Goal: Obtain resource: Download file/media

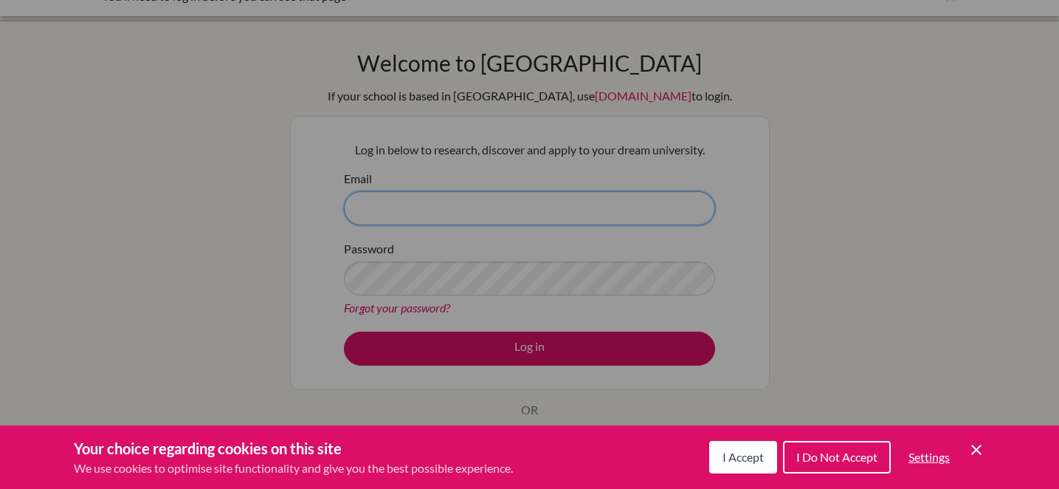
type input "wuw@ics.edu.hk"
click at [743, 455] on span "I Accept" at bounding box center [743, 457] width 41 height 14
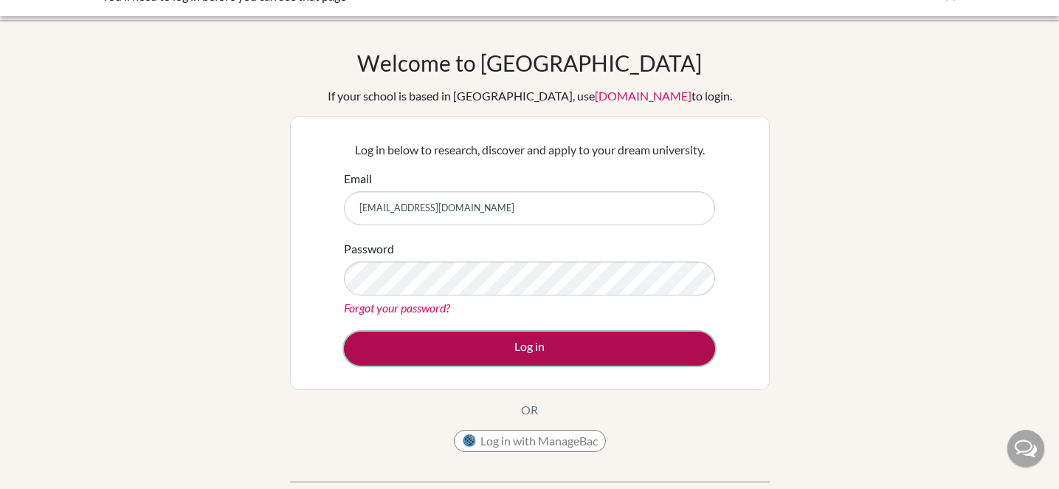
click at [499, 345] on button "Log in" at bounding box center [529, 348] width 371 height 34
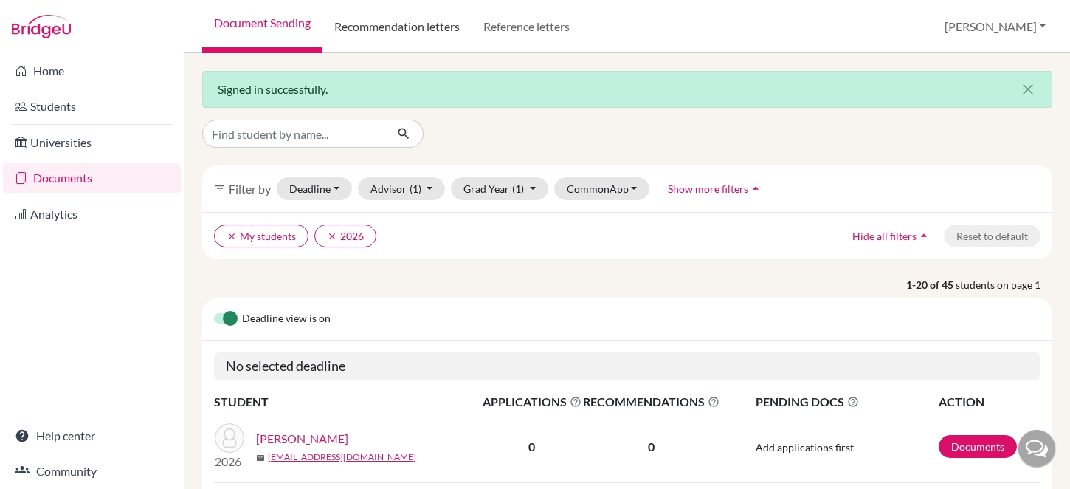
click at [447, 35] on link "Recommendation letters" at bounding box center [397, 26] width 149 height 53
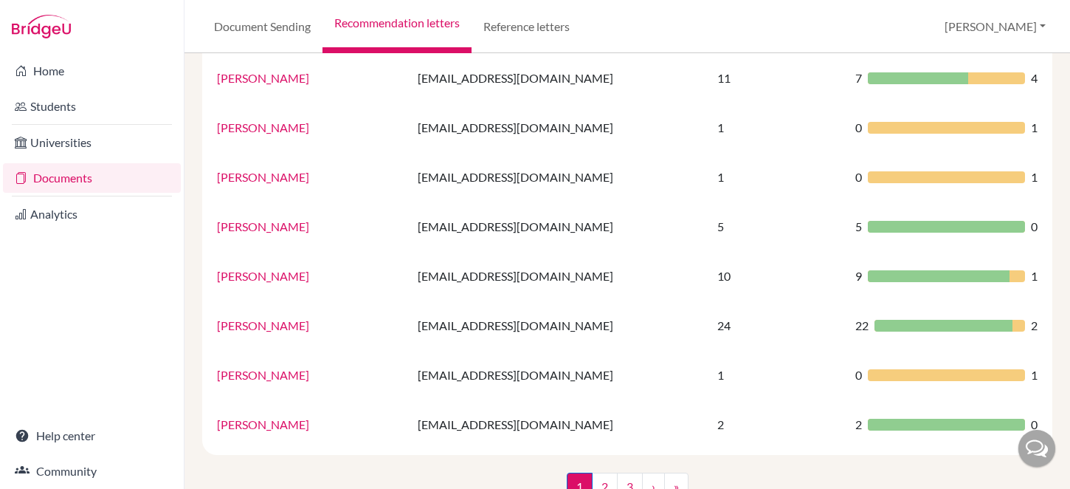
scroll to position [1036, 0]
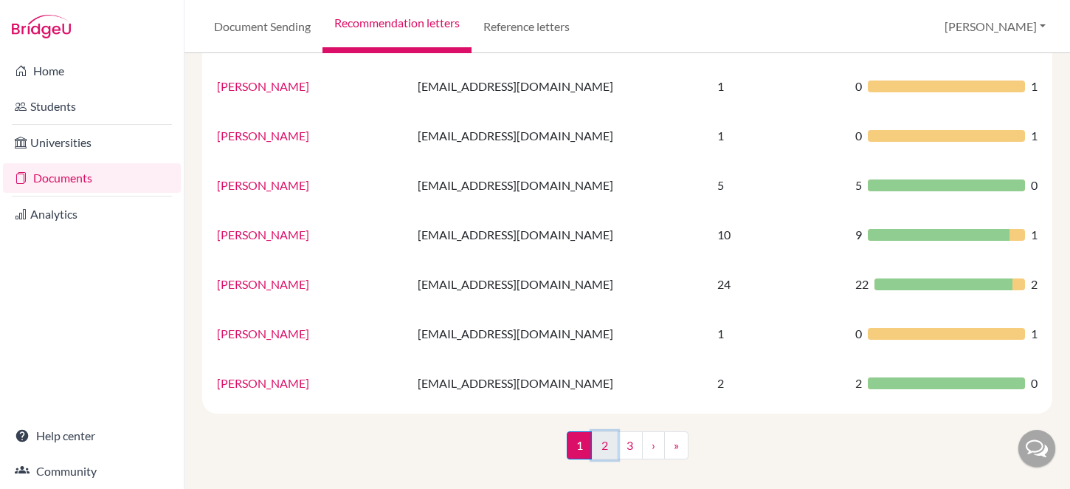
click at [597, 453] on link "2" at bounding box center [605, 445] width 26 height 28
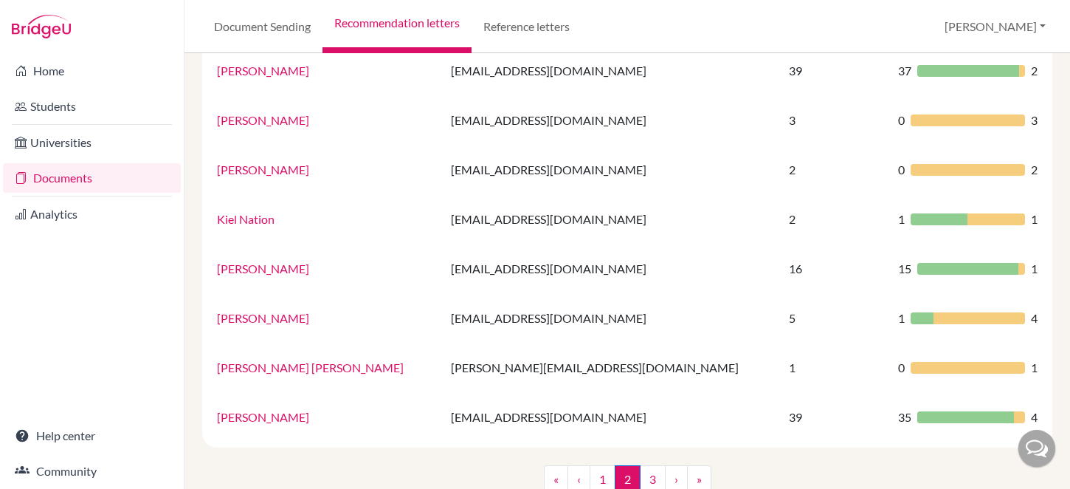
scroll to position [1036, 0]
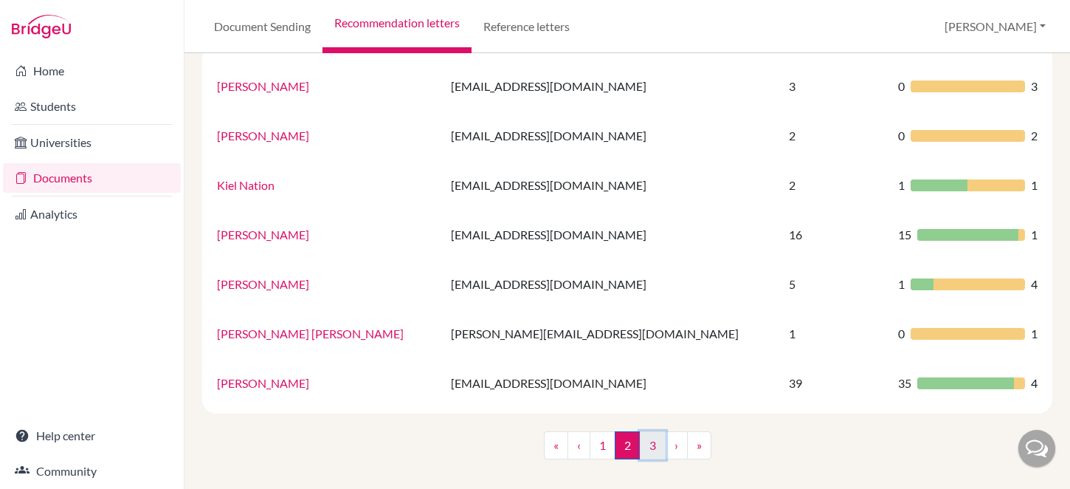
click at [643, 448] on link "3" at bounding box center [653, 445] width 26 height 28
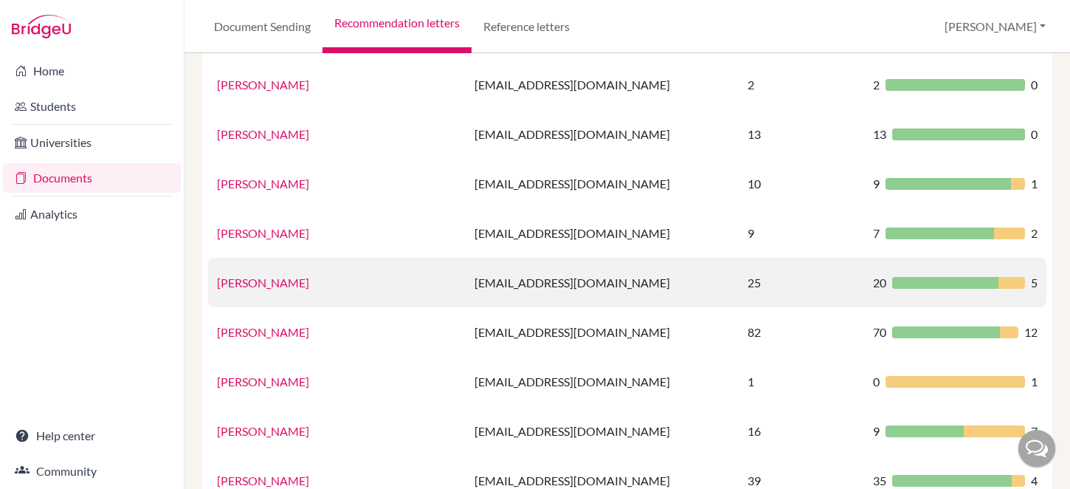
scroll to position [248, 0]
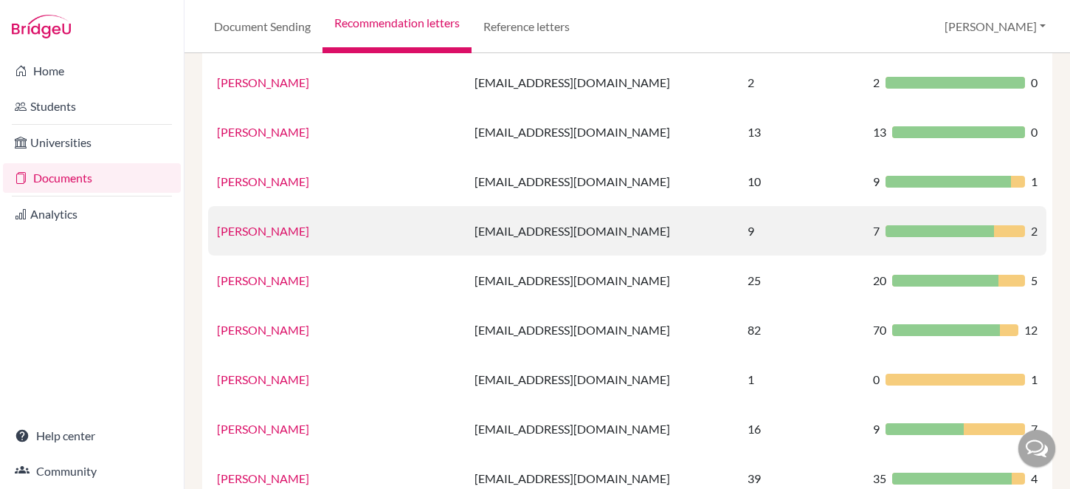
click at [886, 230] on div at bounding box center [940, 231] width 109 height 12
click at [255, 230] on link "Mrs. Stephen" at bounding box center [263, 231] width 92 height 14
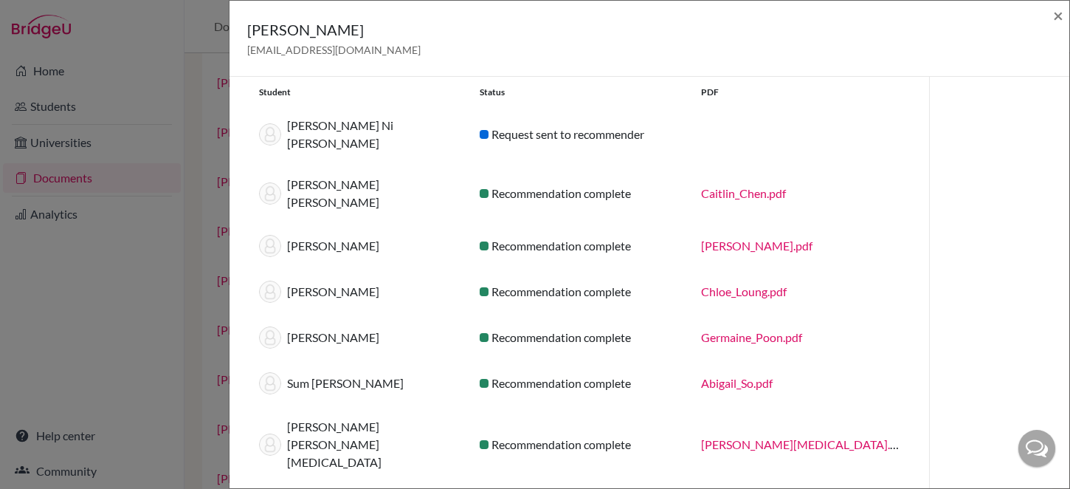
scroll to position [55, 0]
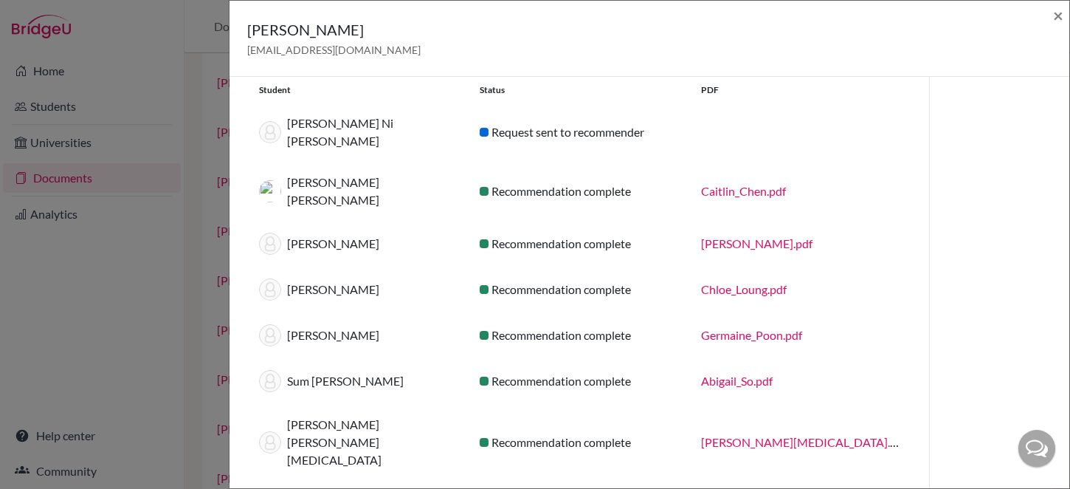
click at [765, 235] on div "Sophie_Grace_Lau.pdf" at bounding box center [800, 244] width 221 height 18
click at [768, 236] on link "Sophie_Grace_Lau.pdf" at bounding box center [756, 243] width 111 height 14
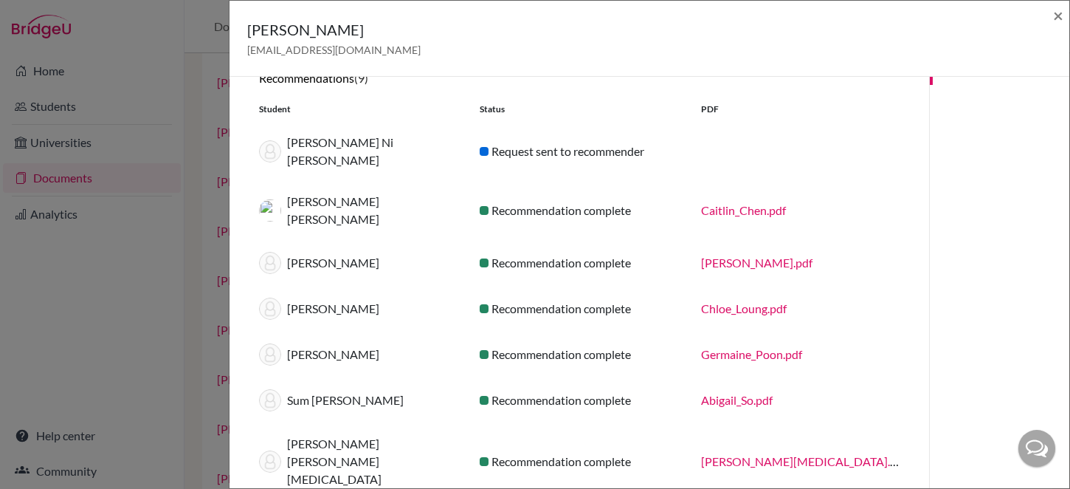
scroll to position [31, 0]
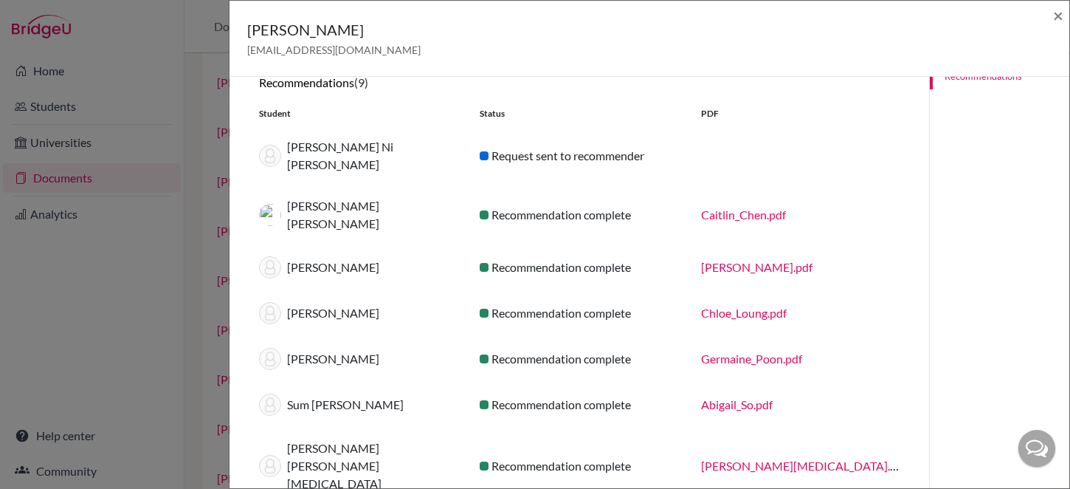
click at [755, 207] on link "Caitlin_Chen.pdf" at bounding box center [743, 214] width 85 height 14
click at [1059, 21] on span "×" at bounding box center [1058, 14] width 10 height 21
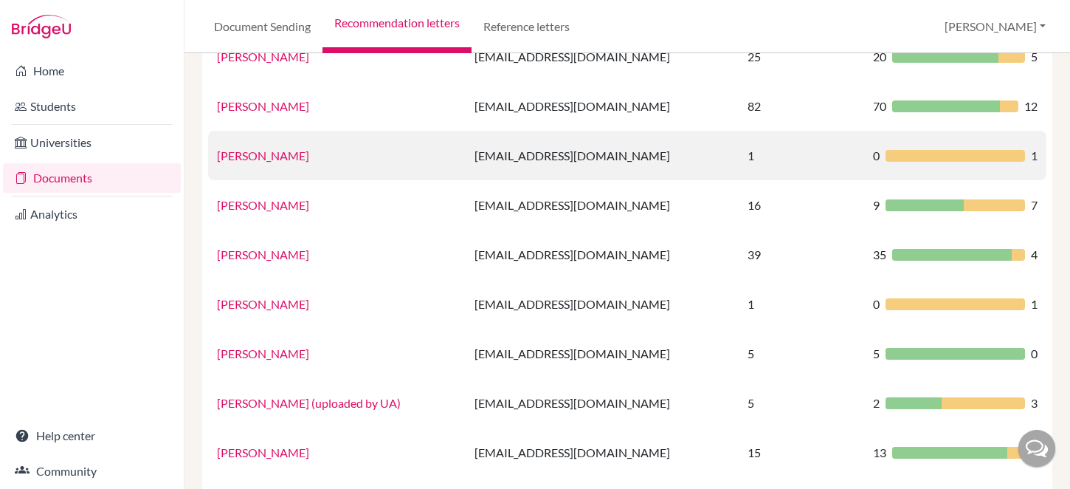
scroll to position [475, 0]
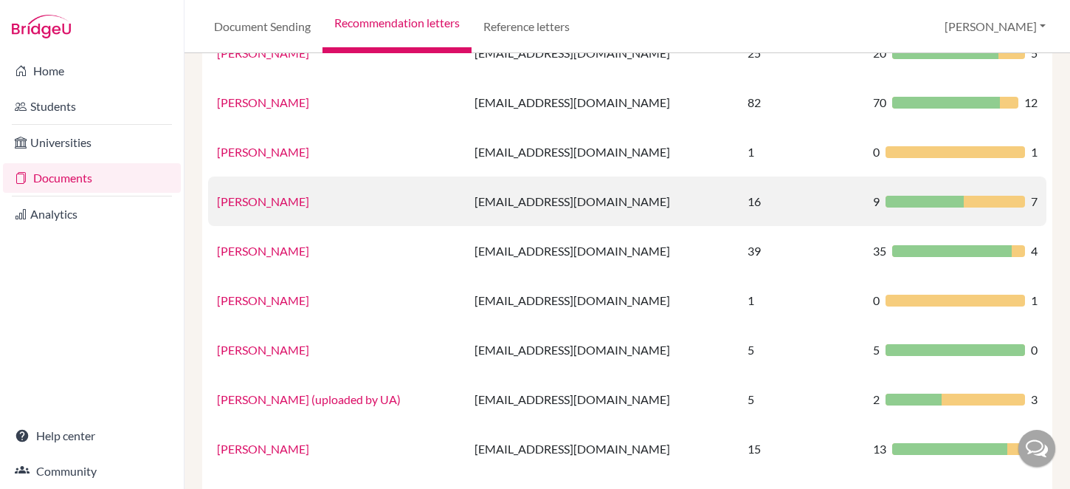
click at [268, 210] on td "Ms. Geeta Tupps" at bounding box center [337, 200] width 258 height 49
click at [272, 207] on link "Ms. Geeta Tupps" at bounding box center [263, 201] width 92 height 14
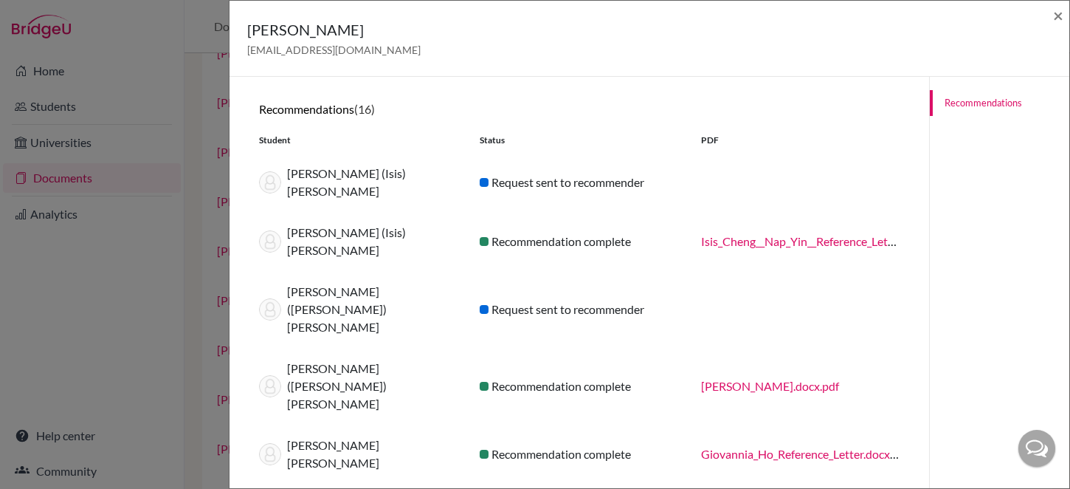
scroll to position [0, 0]
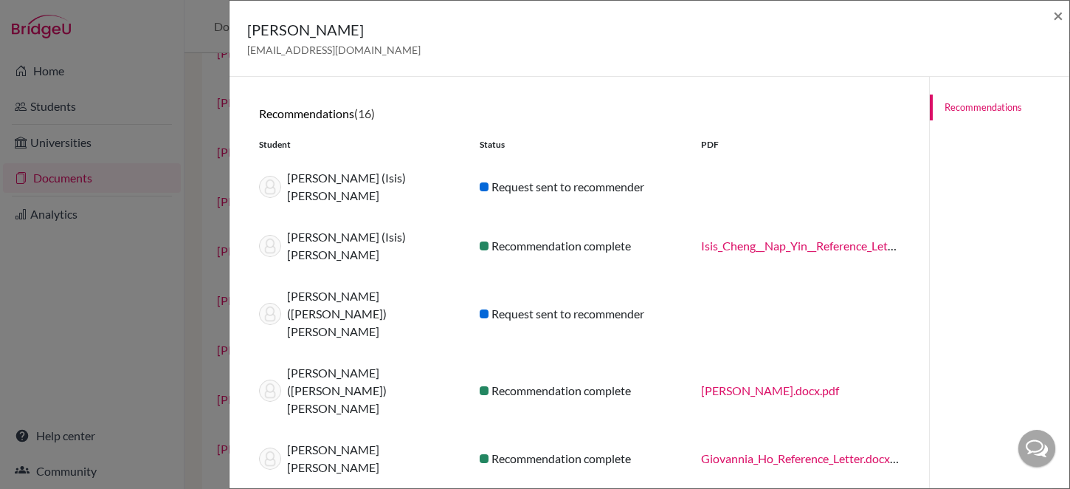
click at [805, 238] on link "Isis_Cheng__Nap_Yin__Reference_Letter.docx.pdf" at bounding box center [824, 245] width 247 height 14
click at [779, 383] on link "Hayden_Cheung_ICS_Reference_Letter.docx.pdf" at bounding box center [770, 390] width 138 height 14
click at [770, 451] on link "Giovannia_Ho_Reference_Letter.docx.pdf" at bounding box center [805, 458] width 208 height 14
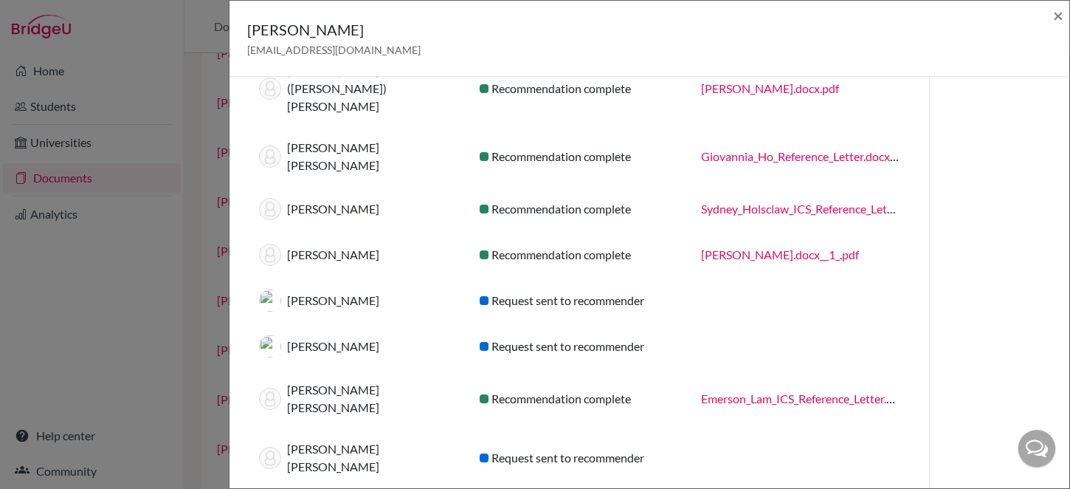
scroll to position [332, 0]
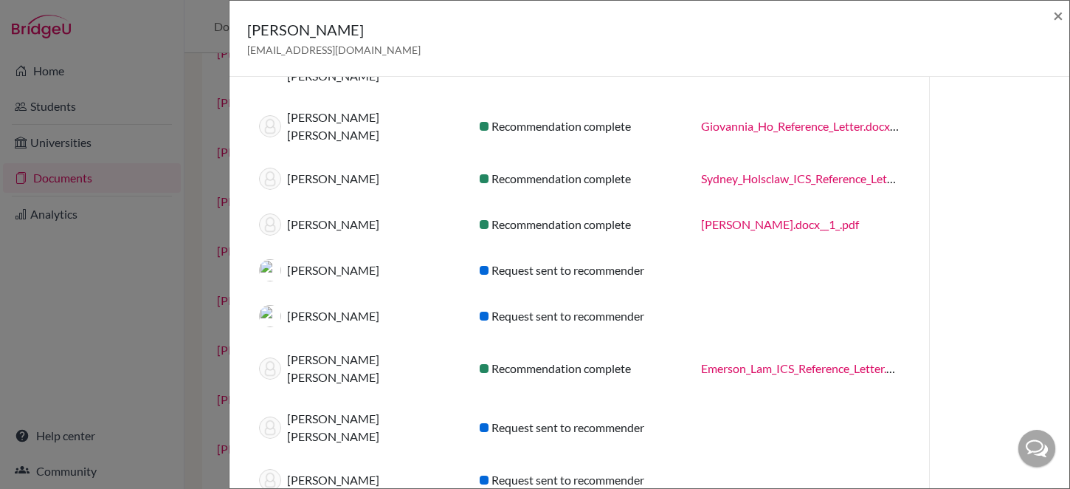
click at [804, 361] on link "Emerson_Lam_ICS_Reference_Letter.docx.pdf" at bounding box center [815, 368] width 229 height 14
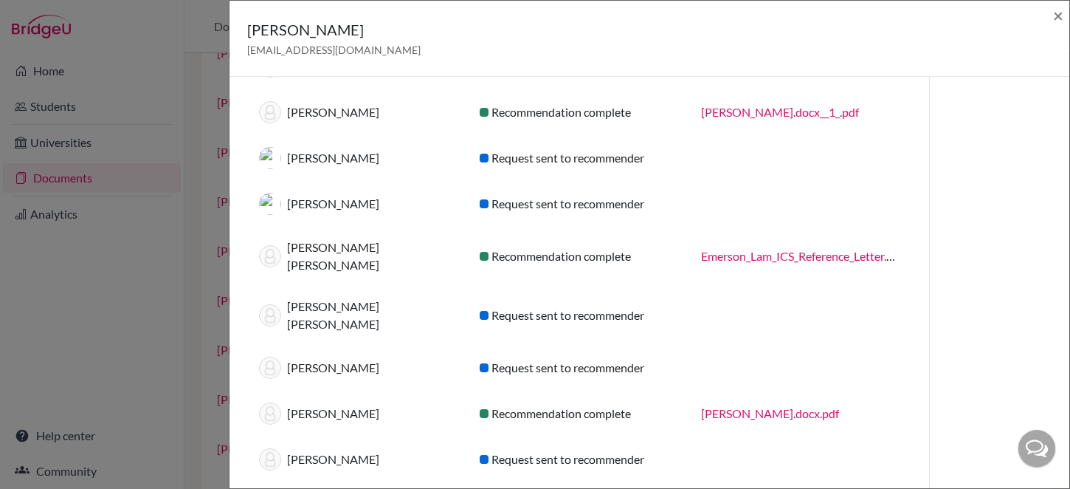
scroll to position [449, 0]
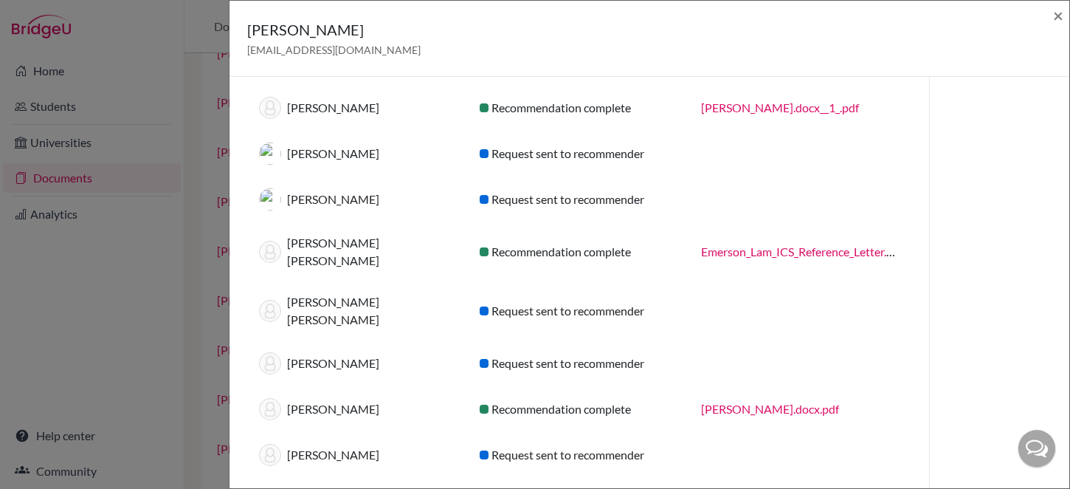
click at [766, 402] on link "Katherine_McCulloch_ICS_Reference_Letter.docx.pdf" at bounding box center [770, 409] width 138 height 14
click at [1056, 14] on span "×" at bounding box center [1058, 14] width 10 height 21
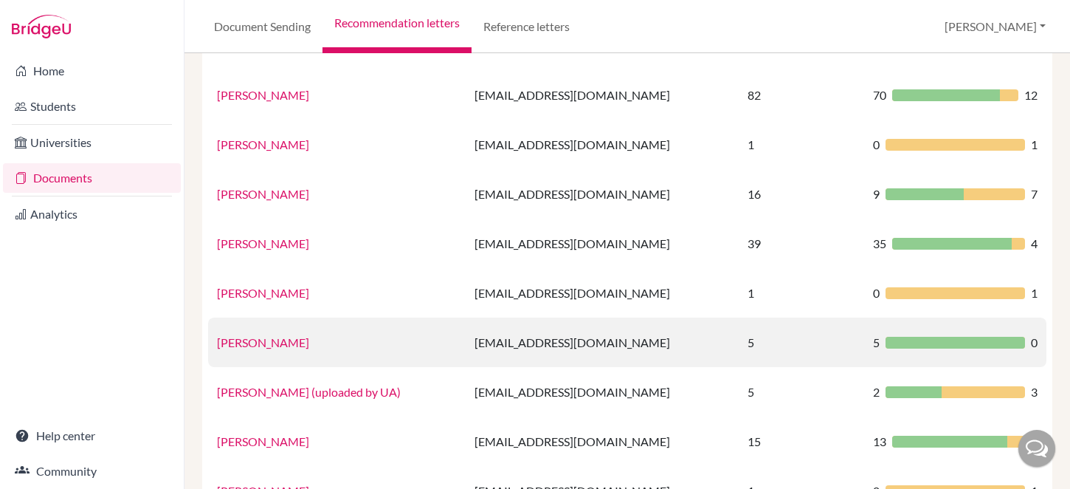
scroll to position [487, 0]
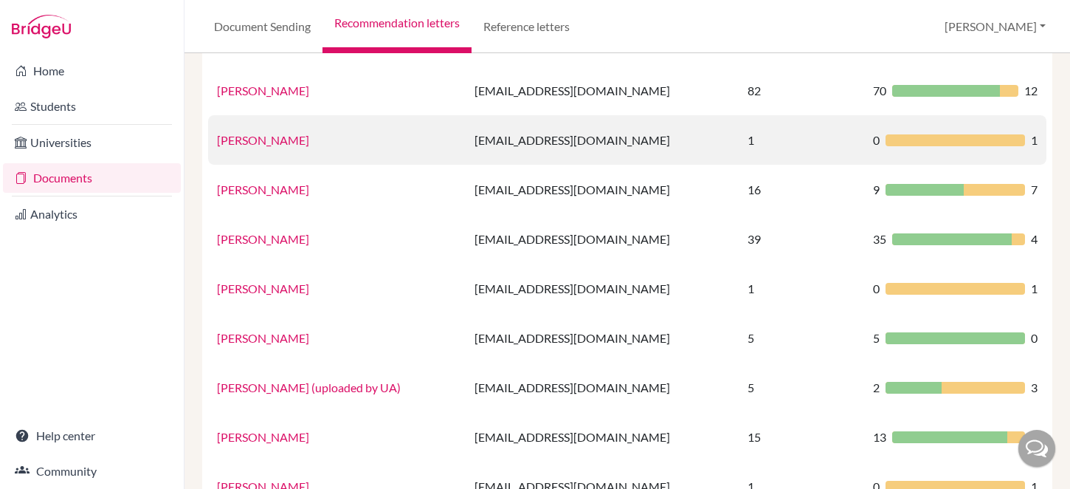
click at [237, 141] on link "Debs Taylor" at bounding box center [263, 140] width 92 height 14
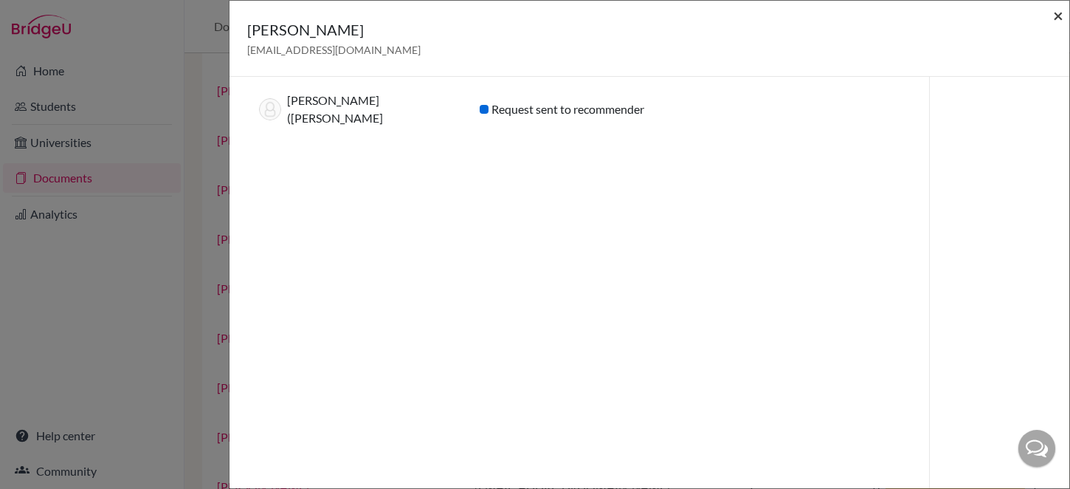
click at [1055, 17] on span "×" at bounding box center [1058, 14] width 10 height 21
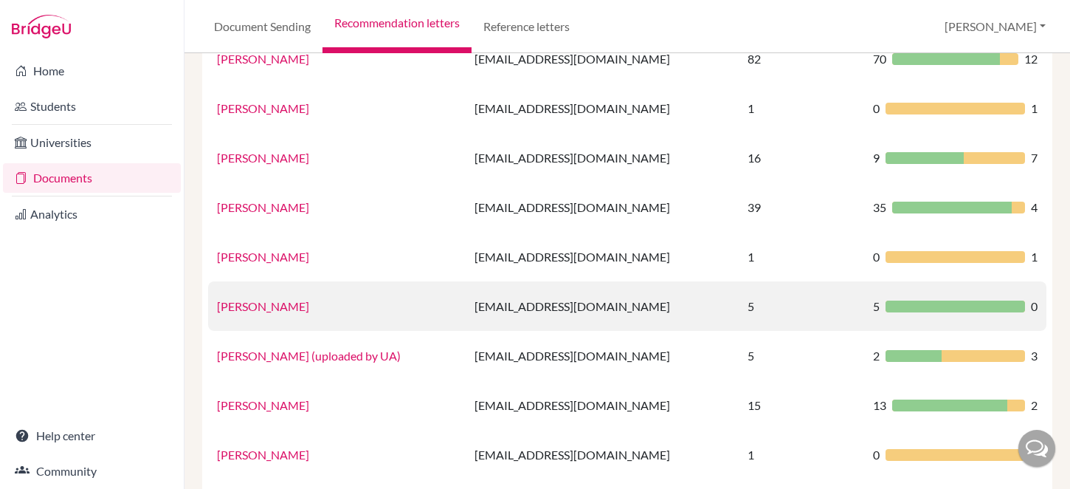
scroll to position [525, 0]
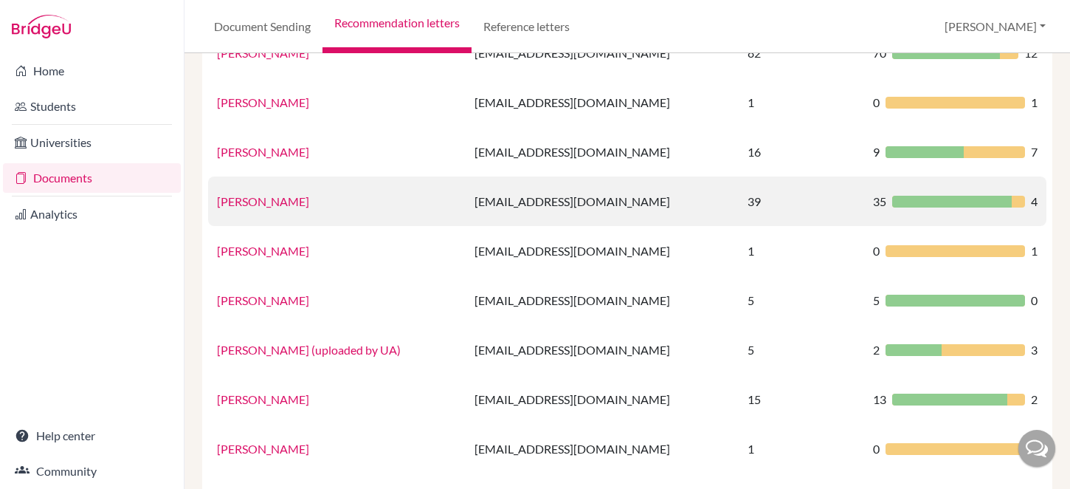
click at [266, 199] on link "RYAN VOGEL" at bounding box center [263, 201] width 92 height 14
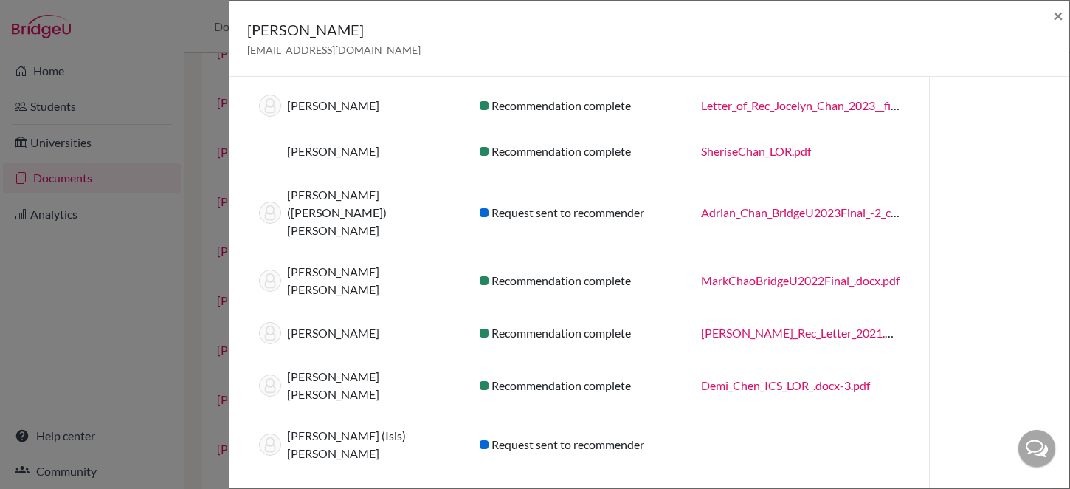
scroll to position [198, 0]
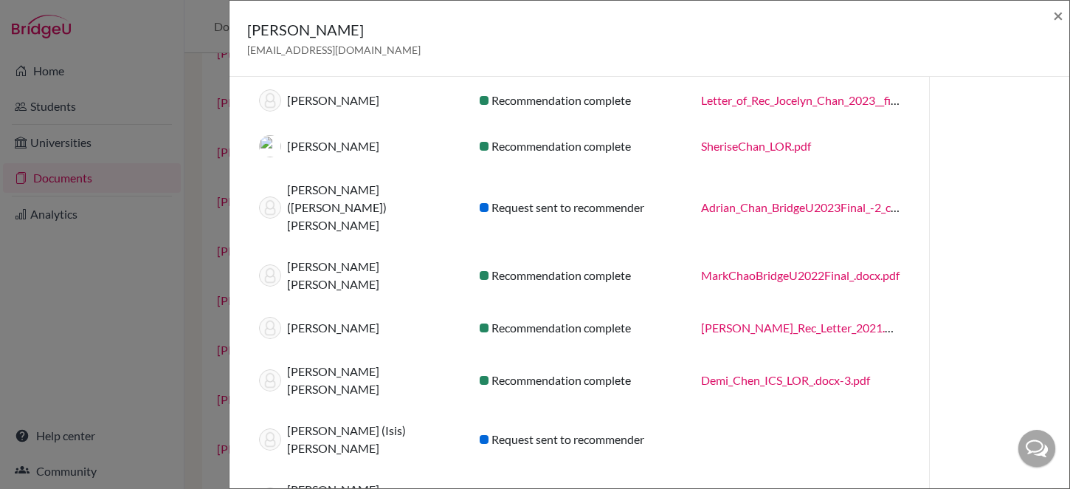
click at [161, 284] on div "RYAN VOGEL vogelr@ics.edu.hk × Recommendations (39) Student Status PDF Els Cheu…" at bounding box center [535, 244] width 1070 height 489
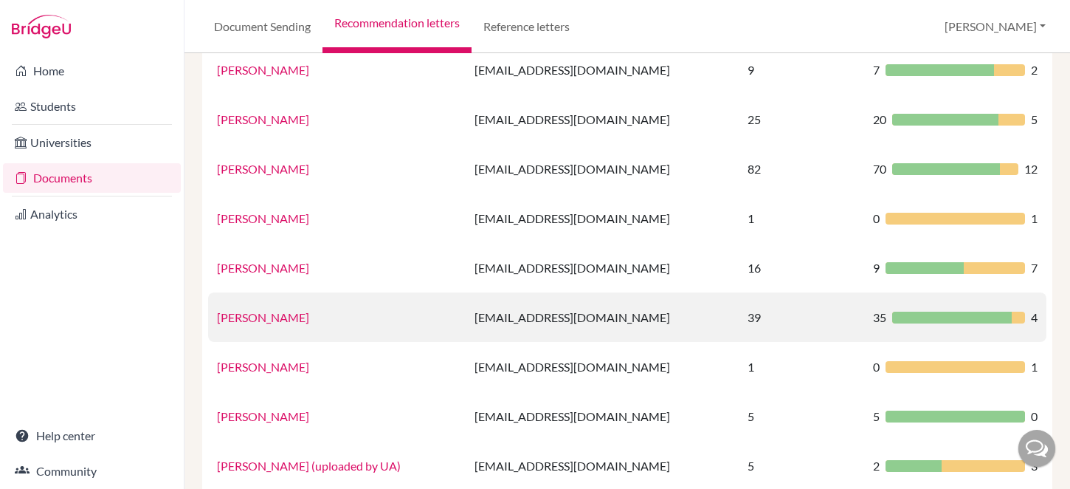
scroll to position [414, 0]
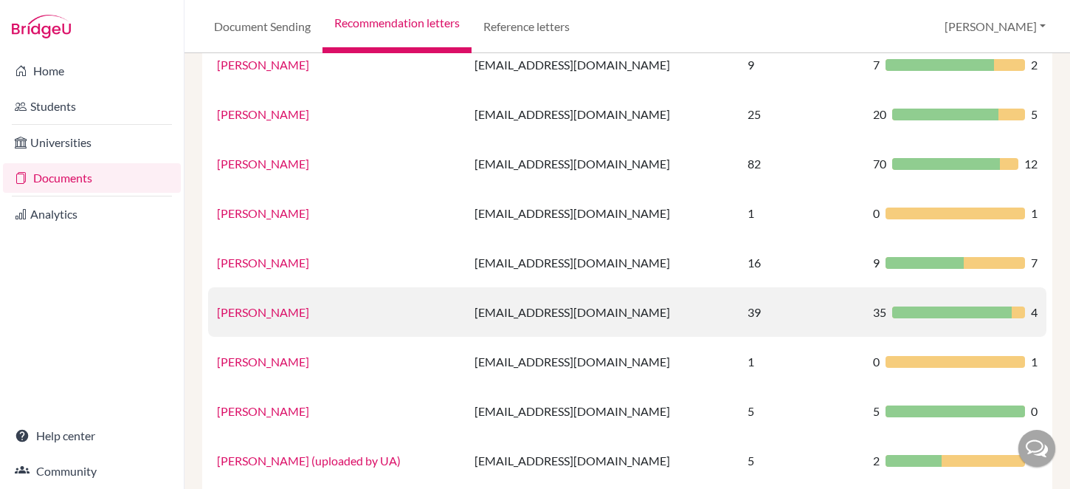
click at [276, 311] on link "RYAN VOGEL" at bounding box center [263, 312] width 92 height 14
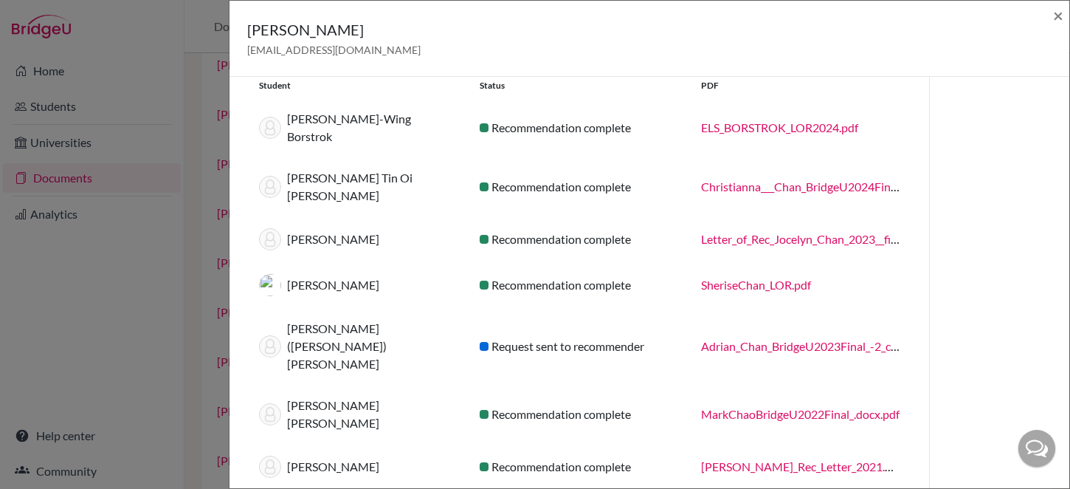
scroll to position [0, 0]
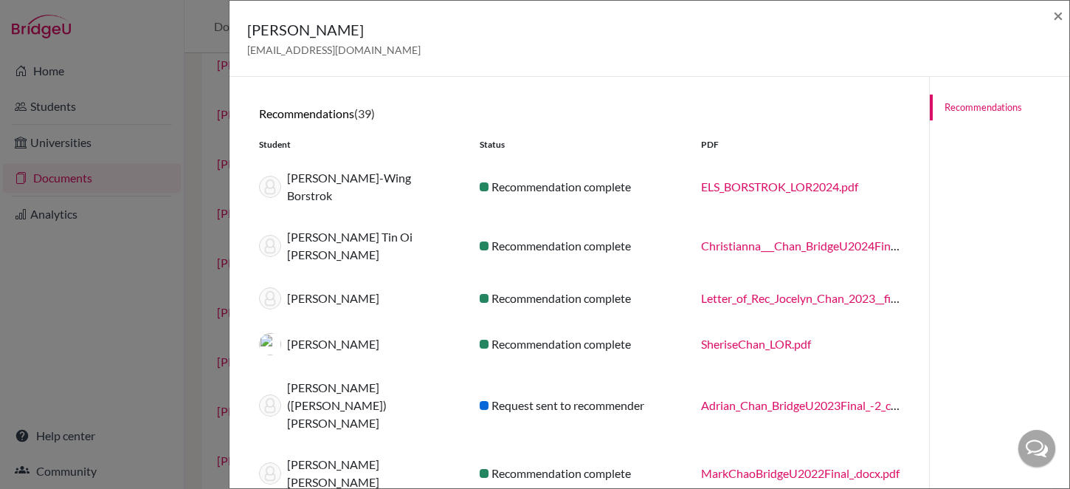
click at [757, 179] on link "ELS_BORSTROK_LOR2024.pdf" at bounding box center [779, 186] width 157 height 14
click at [751, 238] on link "Christianna___Chan_BridgeU2024Final_-3_copy.pdf" at bounding box center [831, 245] width 261 height 14
click at [747, 337] on link "SheriseChan_LOR.pdf" at bounding box center [756, 344] width 110 height 14
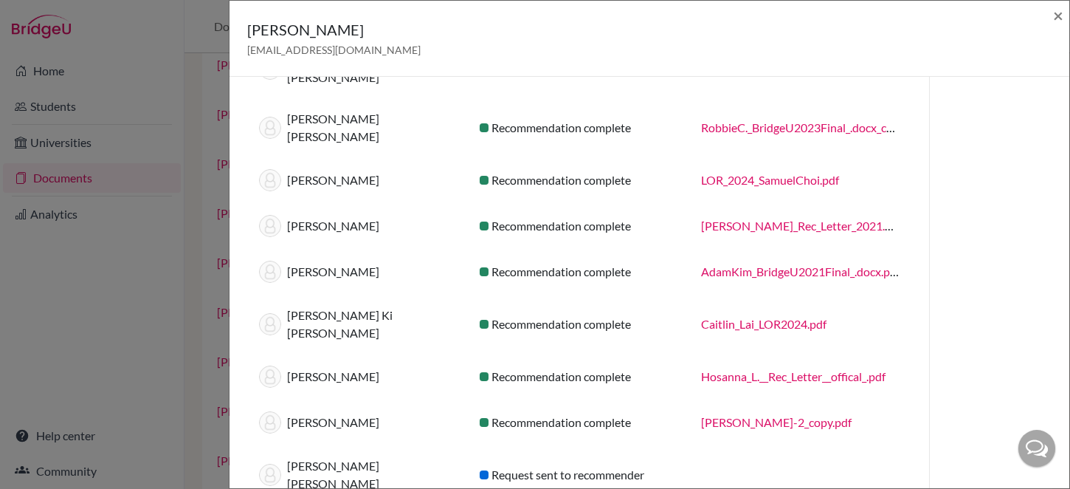
scroll to position [574, 0]
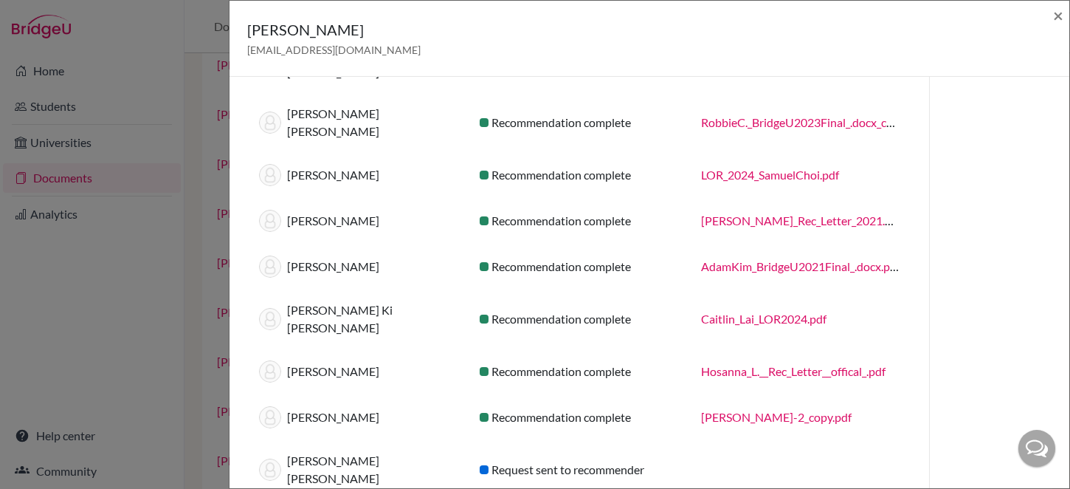
click at [726, 312] on link "Caitlin_Lai_LOR2024.pdf" at bounding box center [763, 319] width 125 height 14
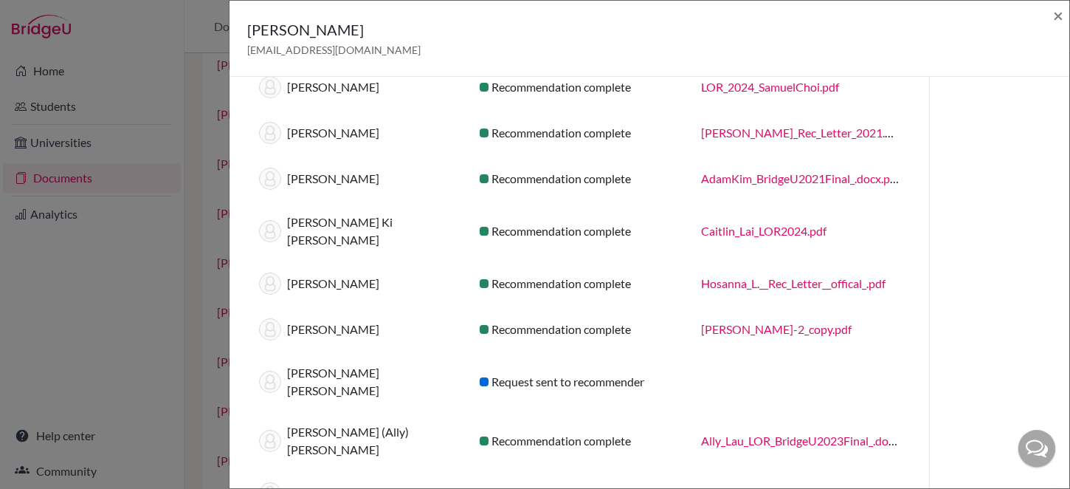
scroll to position [723, 0]
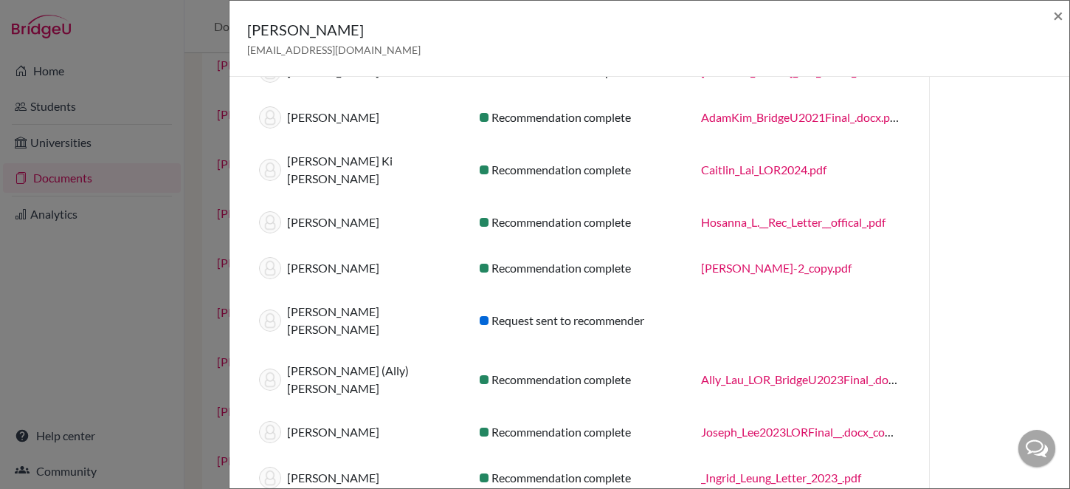
click at [731, 372] on link "Ally_Lau_LOR_BridgeU2023Final_.docx-4_copy.pdf" at bounding box center [829, 379] width 257 height 14
click at [737, 424] on link "Joseph_Lee2023LORFinal__.docx_copy.pdf" at bounding box center [808, 431] width 215 height 14
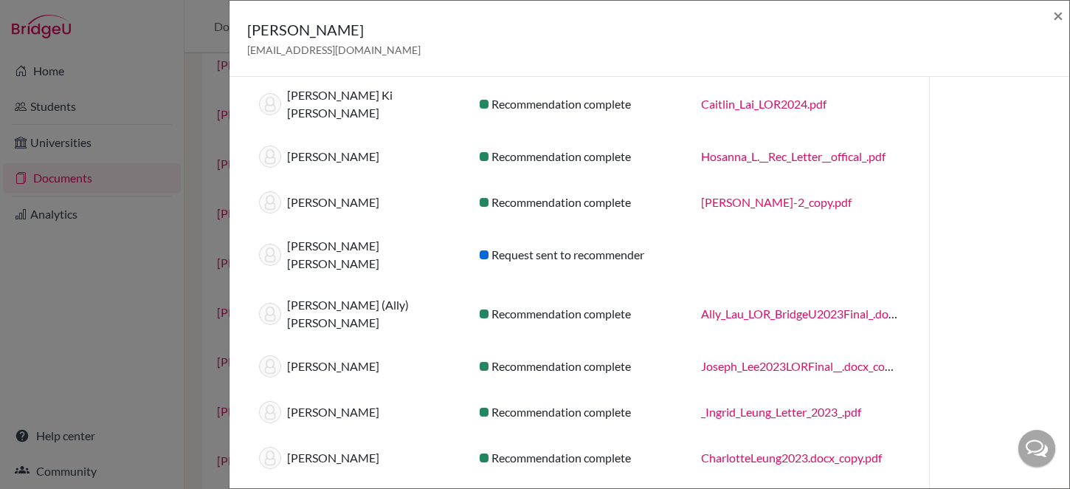
scroll to position [799, 0]
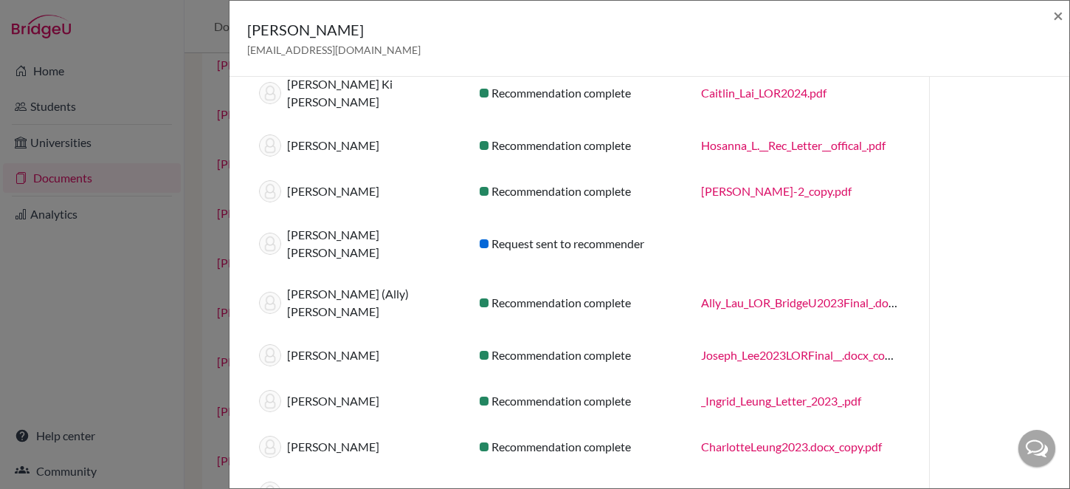
click at [757, 439] on link "CharlotteLeung2023.docx_copy.pdf" at bounding box center [791, 446] width 181 height 14
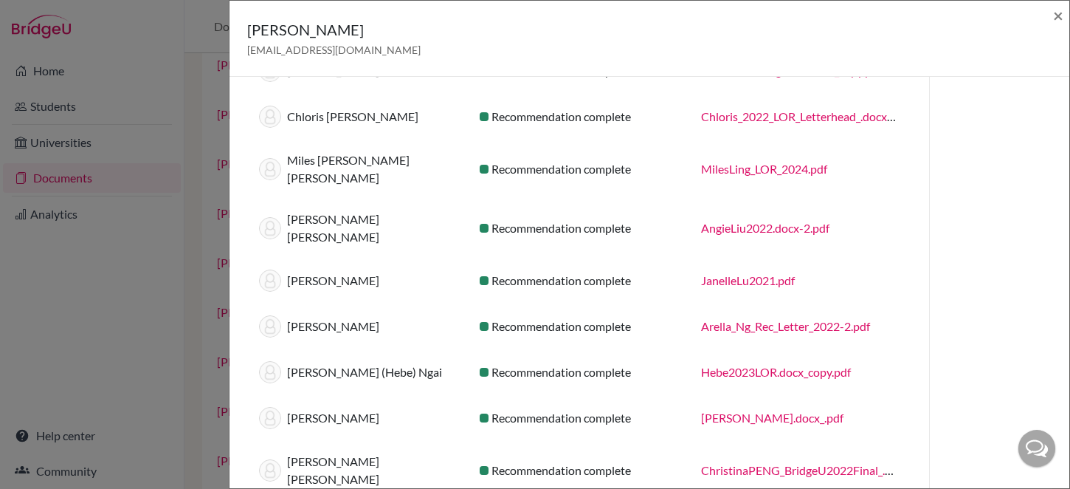
scroll to position [1182, 0]
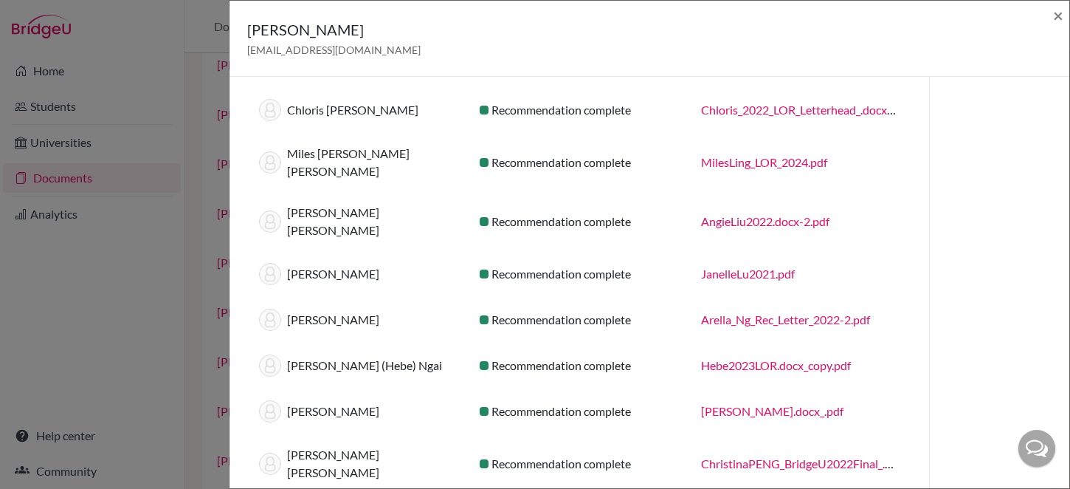
click at [744, 358] on link "Hebe2023LOR.docx_copy.pdf" at bounding box center [776, 365] width 150 height 14
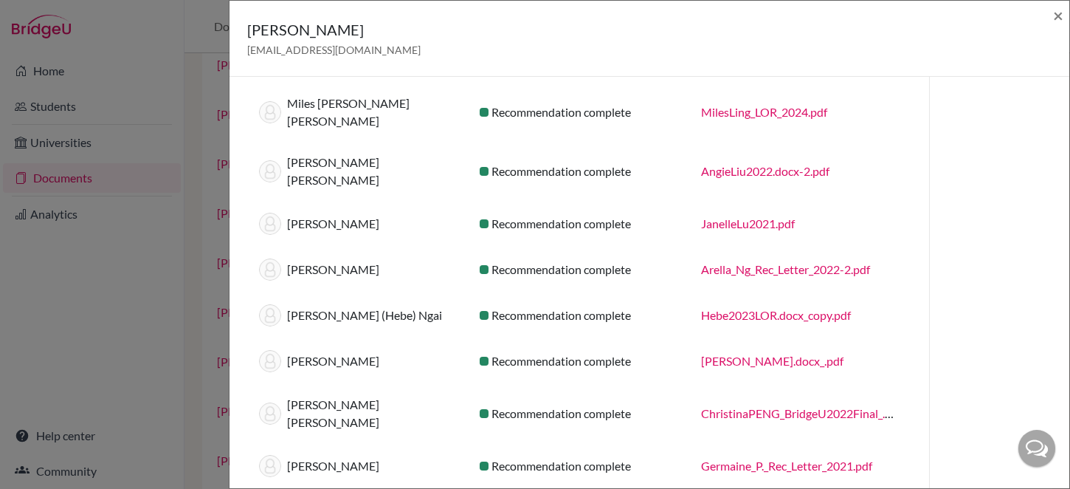
scroll to position [1242, 0]
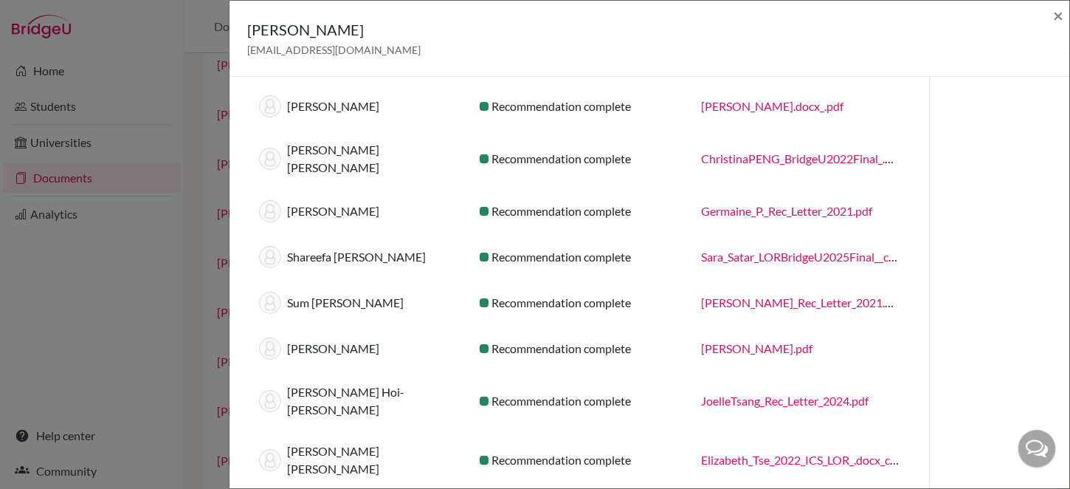
scroll to position [1488, 0]
click at [775, 392] on link "JoelleTsang_Rec_Letter_2024.pdf" at bounding box center [785, 399] width 168 height 14
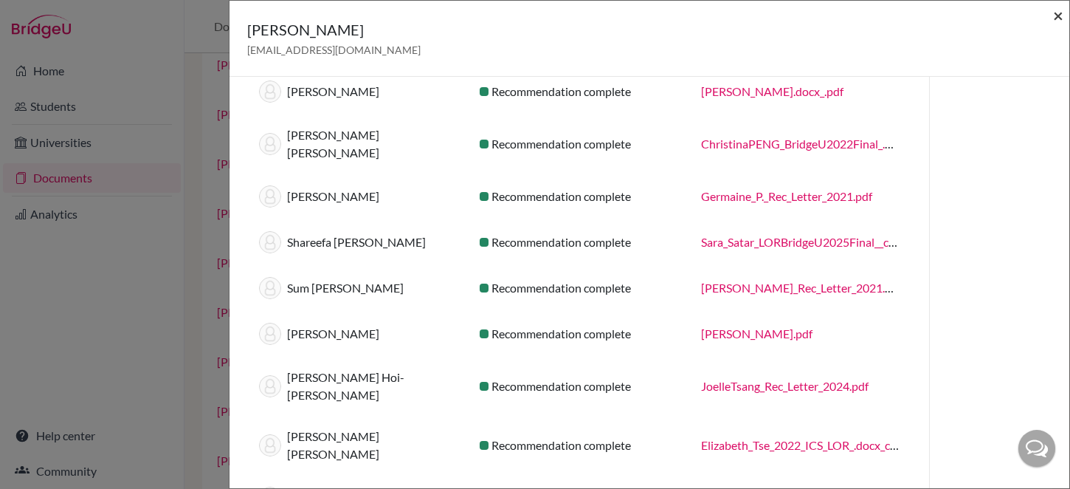
click at [1054, 23] on span "×" at bounding box center [1058, 14] width 10 height 21
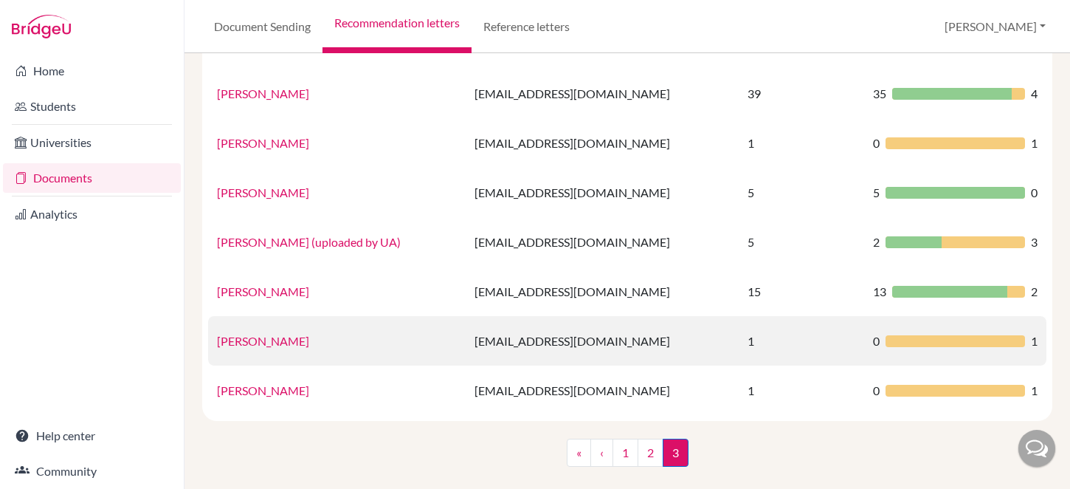
scroll to position [640, 0]
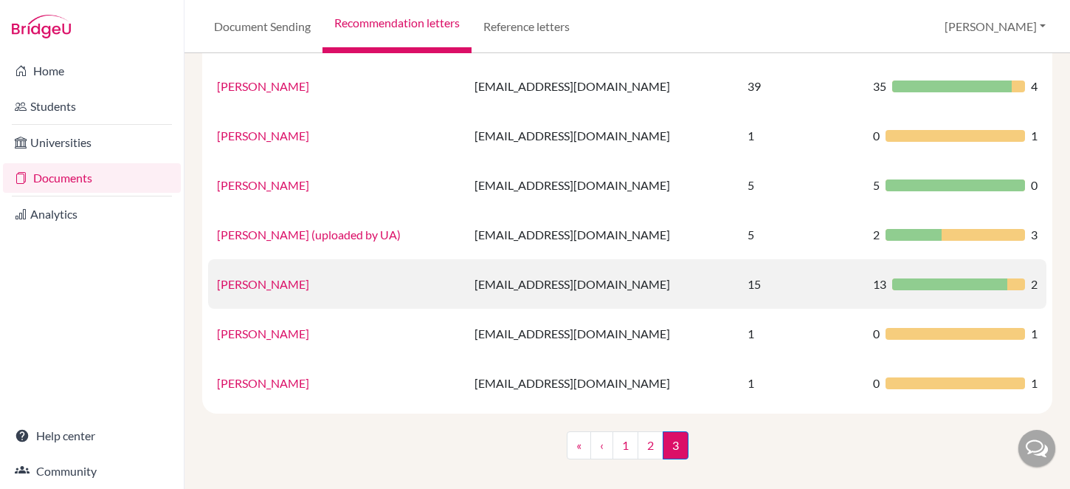
click at [261, 286] on link "Vivien Wong" at bounding box center [263, 284] width 92 height 14
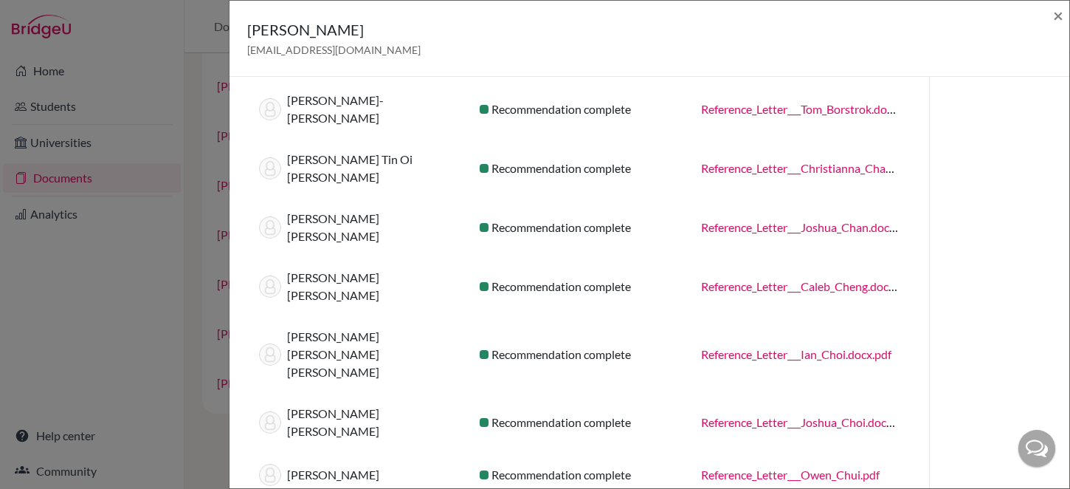
scroll to position [79, 0]
drag, startPoint x: 247, startPoint y: 27, endPoint x: 337, endPoint y: 27, distance: 90.1
click at [337, 27] on div "Vivien Wong wongv@ics.edu.hk" at bounding box center [644, 38] width 794 height 40
copy h5 "Vivien Wong"
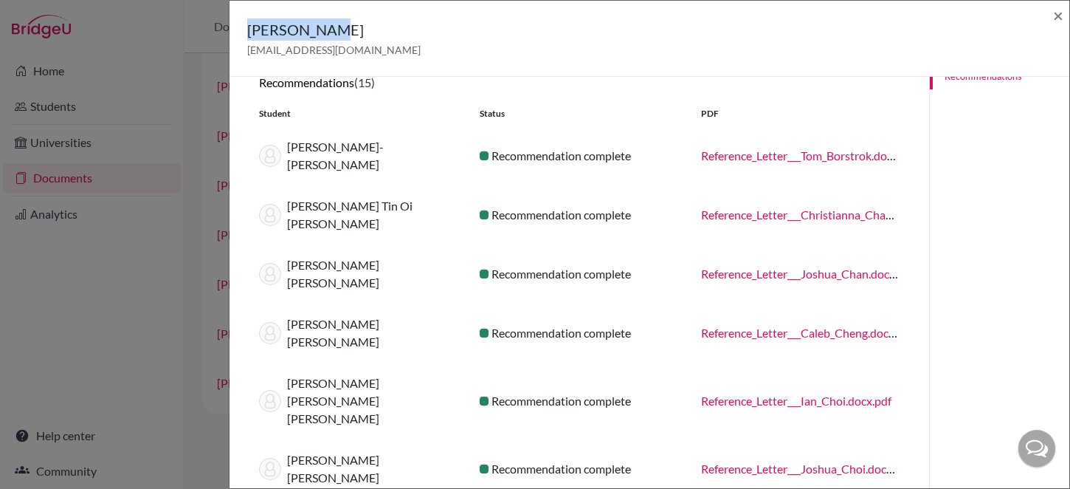
scroll to position [0, 0]
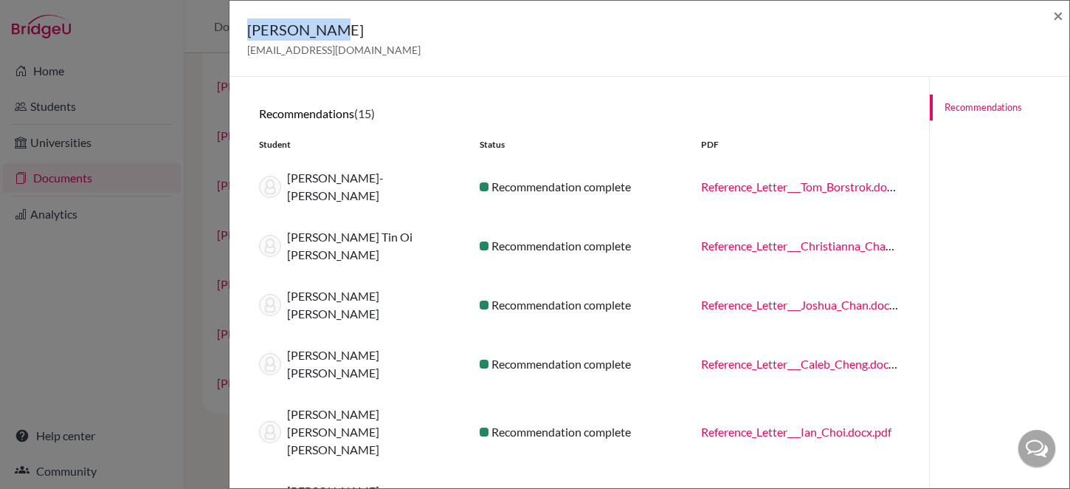
click at [818, 181] on link "Reference_Letter___Tom_Borstrok.docx.pdf" at bounding box center [809, 186] width 216 height 14
click at [814, 238] on link "Reference_Letter___Christianna_Chan.docx.pdf" at bounding box center [819, 245] width 237 height 14
click at [832, 357] on link "Reference_Letter___Caleb_Cheng.docx.pdf" at bounding box center [807, 364] width 213 height 14
click at [836, 424] on link "Reference_Letter___Ian_Choi.docx.pdf" at bounding box center [796, 431] width 190 height 14
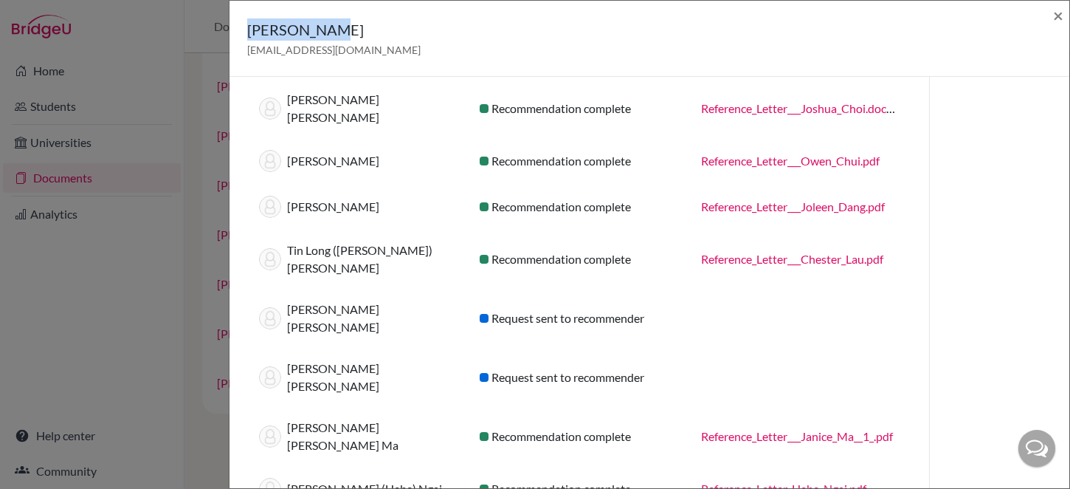
scroll to position [399, 0]
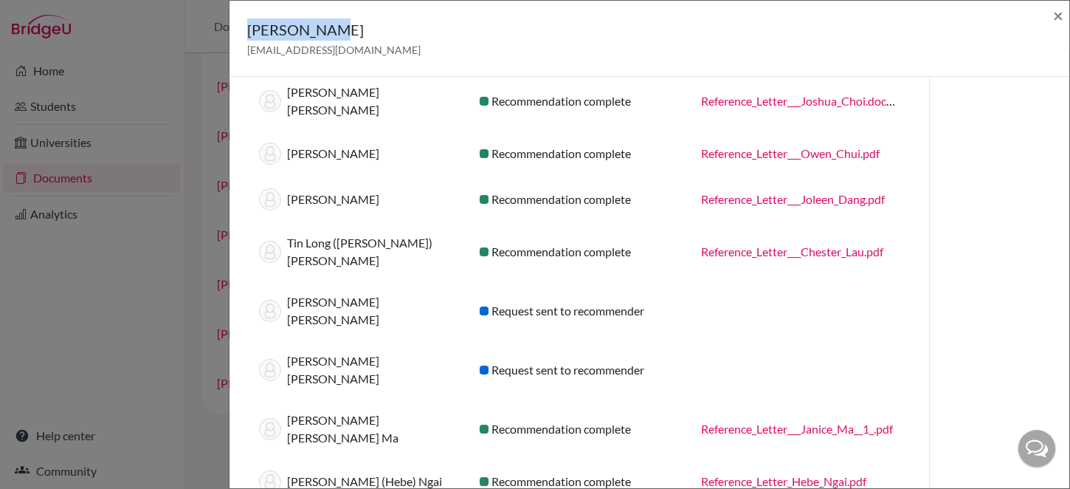
click at [815, 474] on link "Reference_Letter_Hebe_Ngai.pdf" at bounding box center [783, 481] width 165 height 14
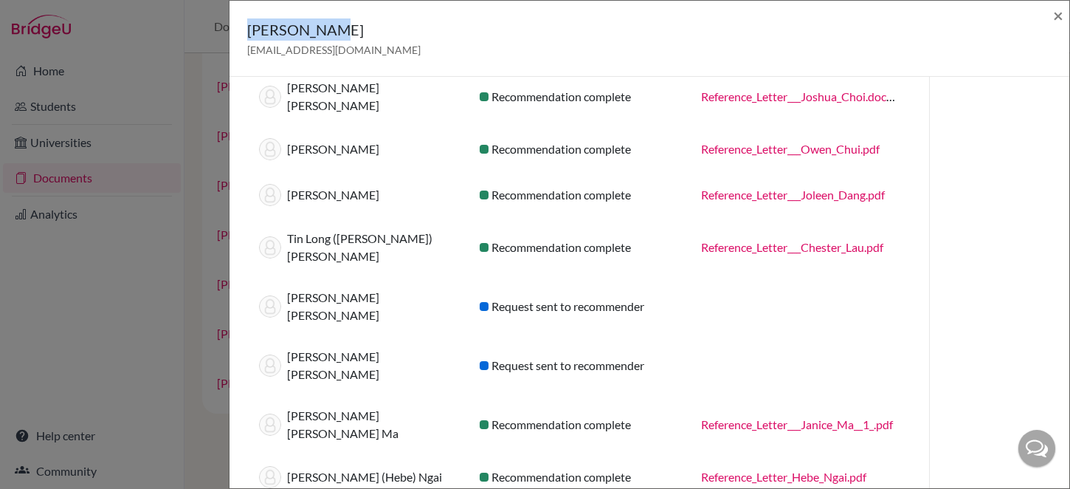
click at [1056, 18] on span "×" at bounding box center [1058, 14] width 10 height 21
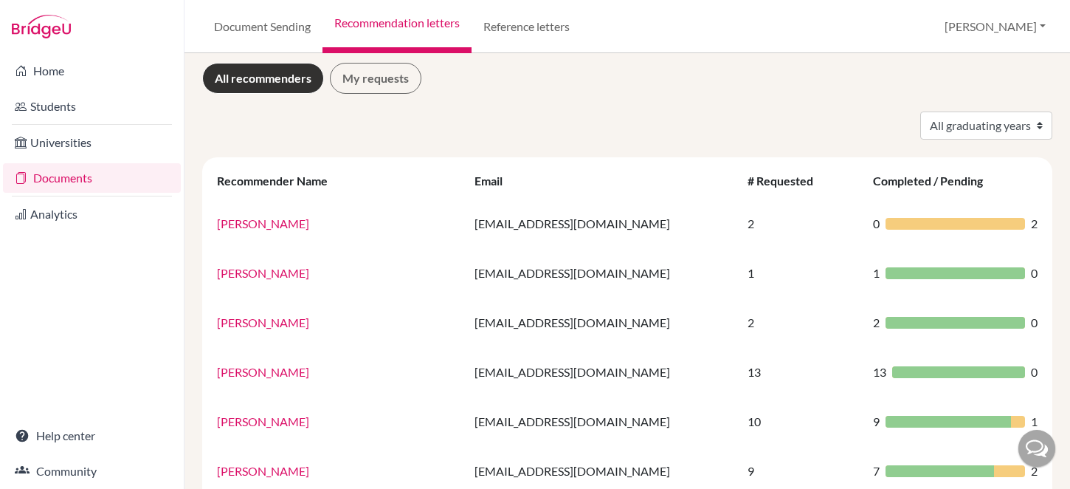
scroll to position [0, 0]
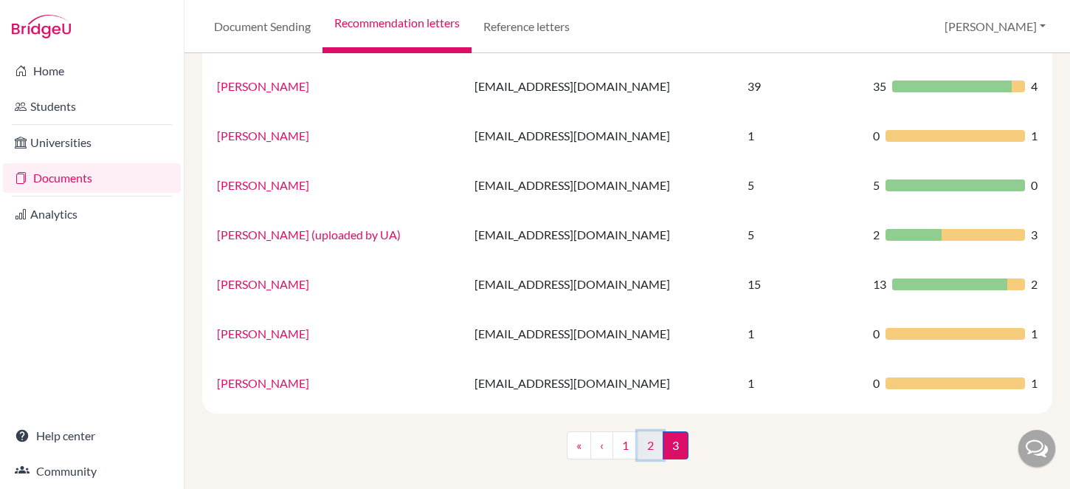
click at [647, 444] on link "2" at bounding box center [651, 445] width 26 height 28
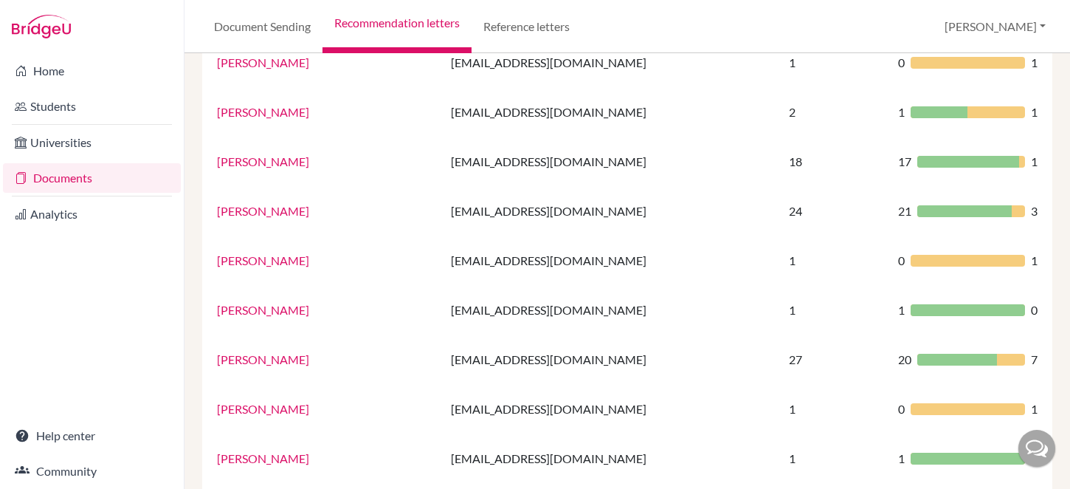
scroll to position [370, 0]
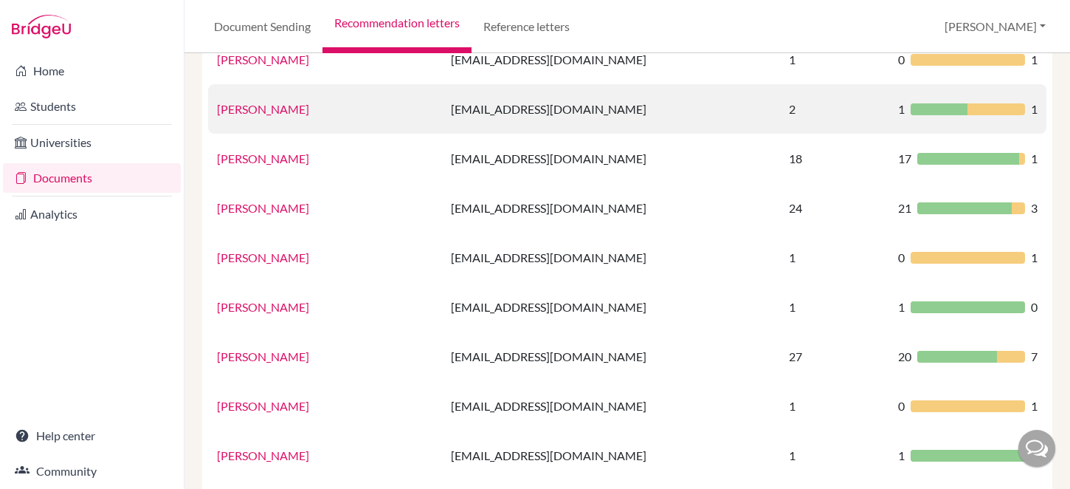
click at [269, 111] on link "Renata Kwong" at bounding box center [263, 109] width 92 height 14
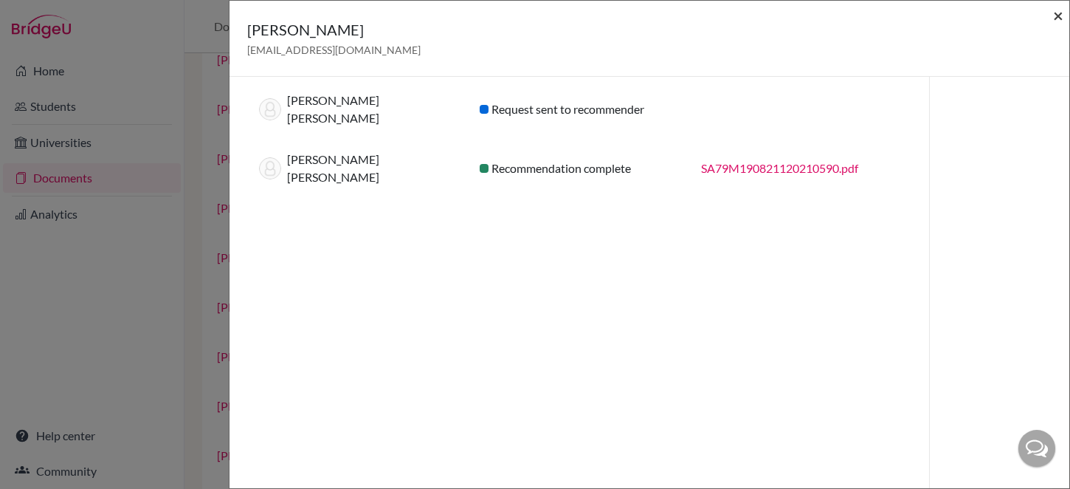
click at [1060, 19] on span "×" at bounding box center [1058, 14] width 10 height 21
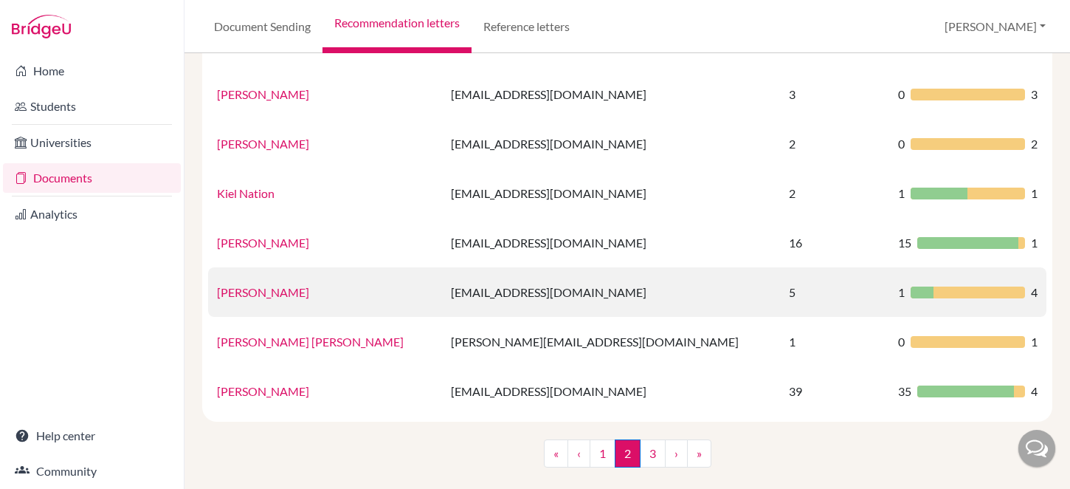
scroll to position [1036, 0]
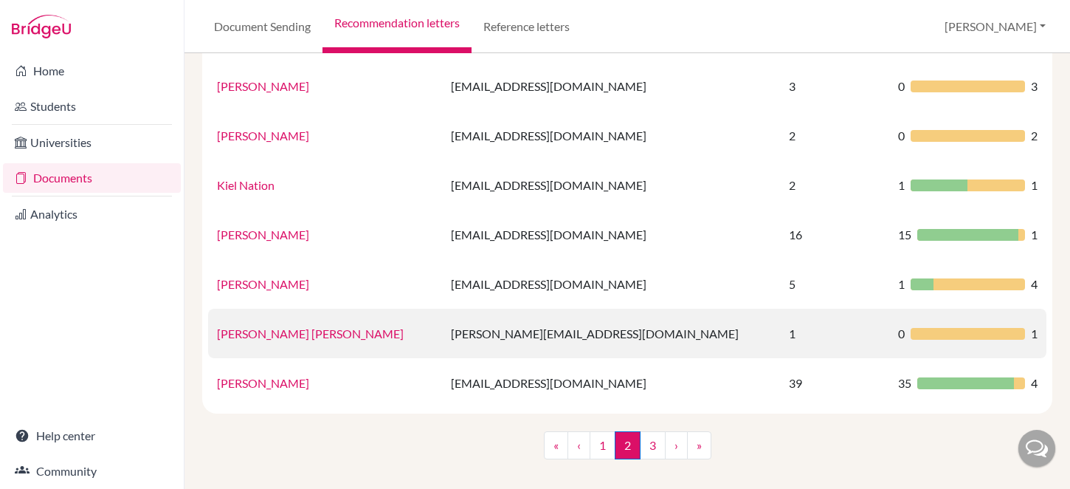
click at [266, 329] on link "Simon Peter Bandi" at bounding box center [310, 333] width 187 height 14
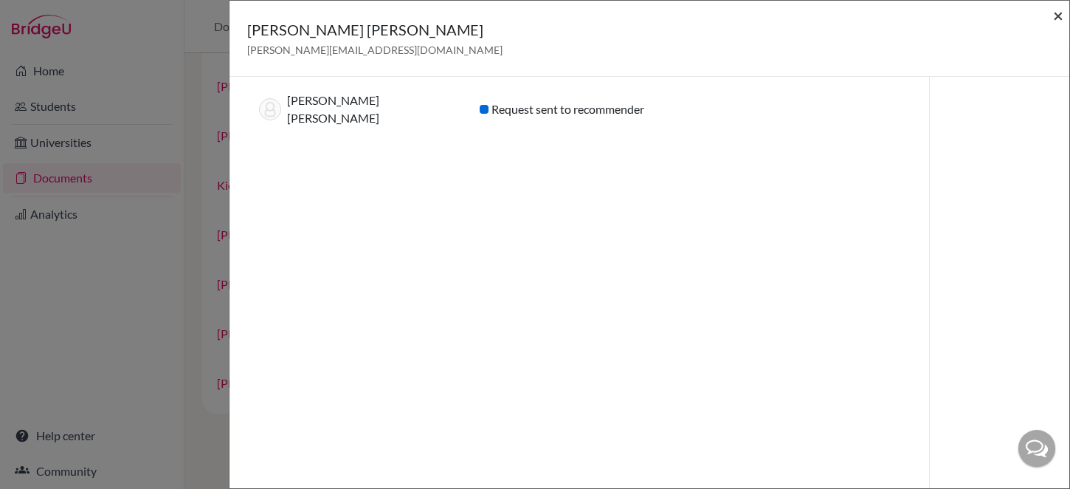
click at [1058, 15] on span "×" at bounding box center [1058, 14] width 10 height 21
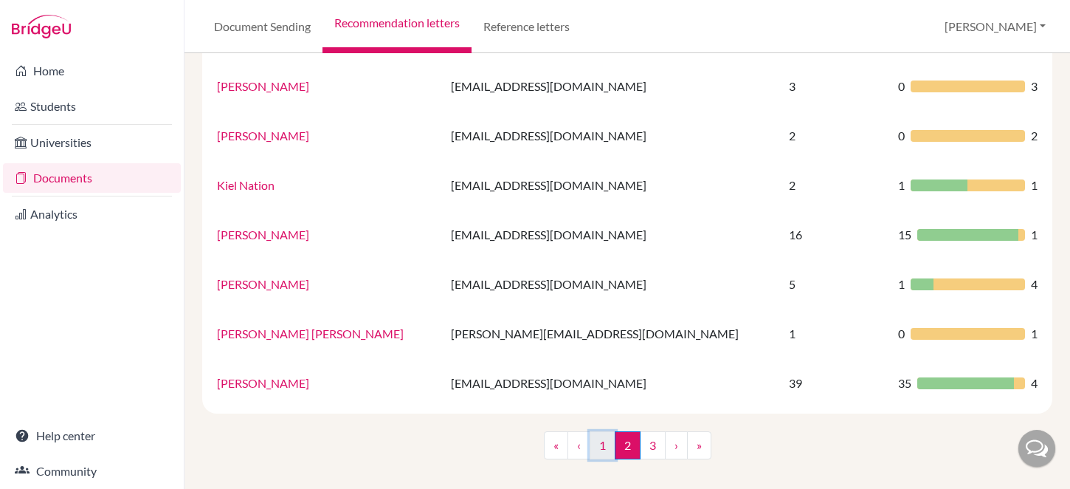
click at [599, 447] on link "1" at bounding box center [603, 445] width 26 height 28
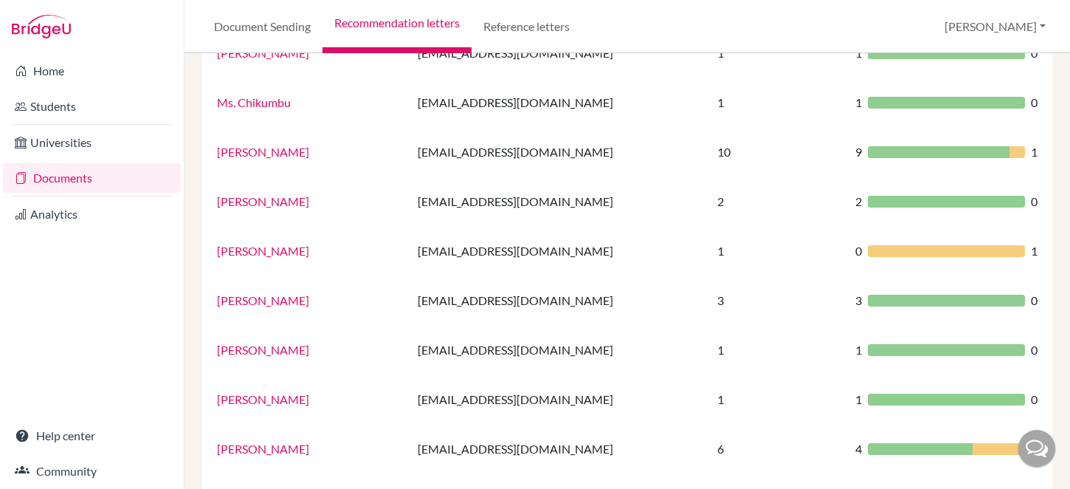
scroll to position [478, 0]
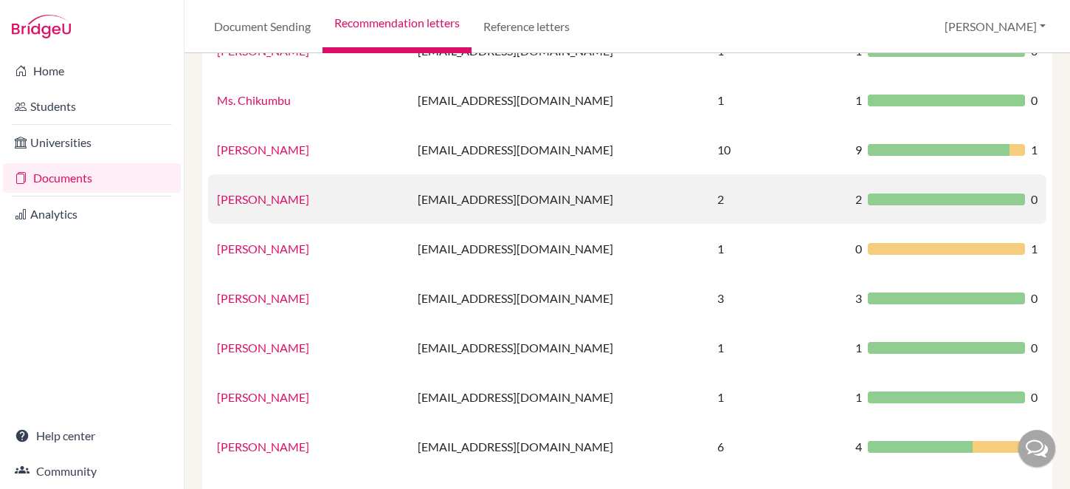
click at [252, 203] on link "Timothy Cresswell" at bounding box center [263, 199] width 92 height 14
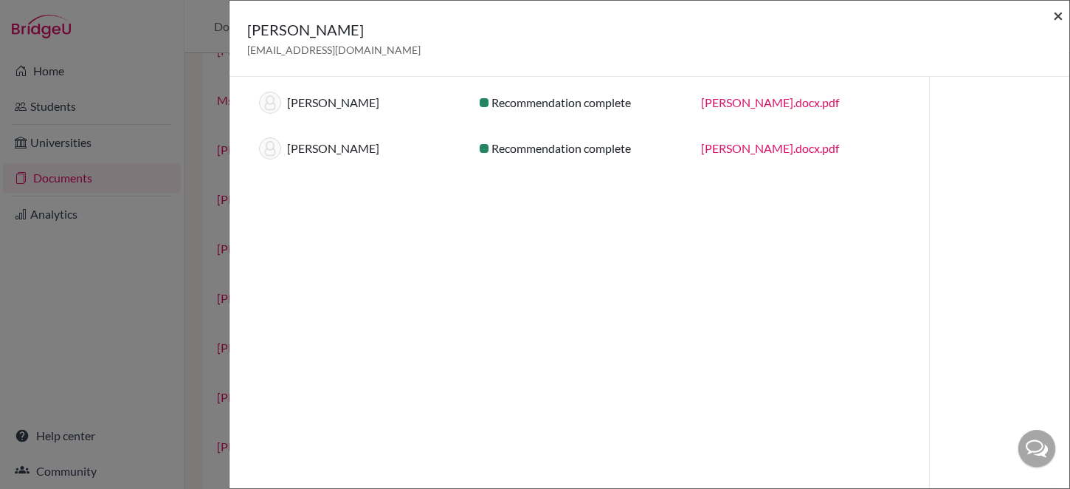
click at [1059, 16] on span "×" at bounding box center [1058, 14] width 10 height 21
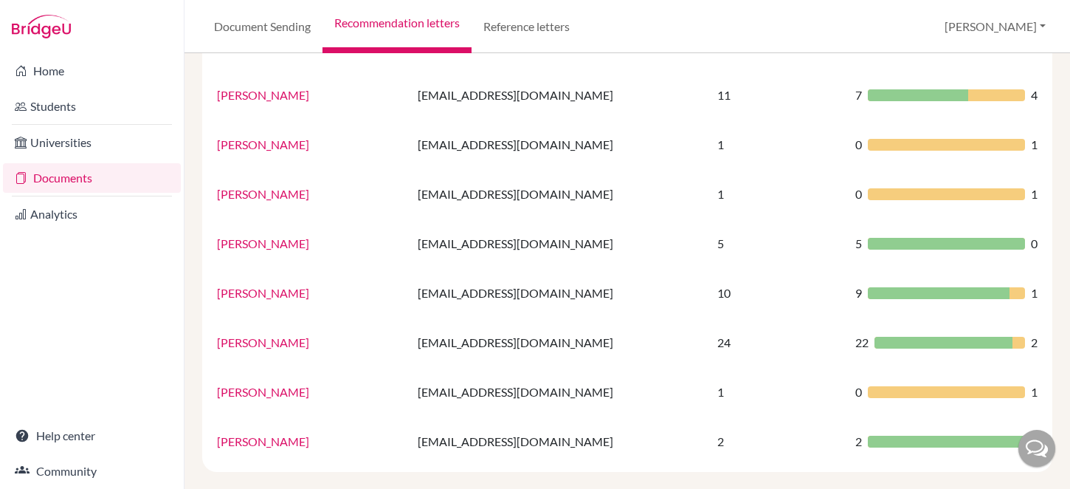
scroll to position [1036, 0]
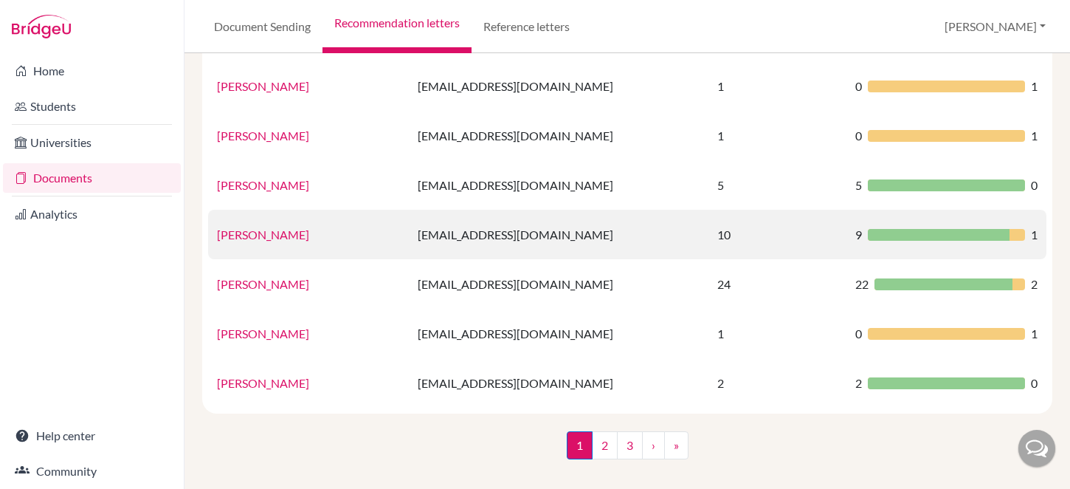
click at [281, 234] on link "Ms Maryori Giraldo" at bounding box center [263, 234] width 92 height 14
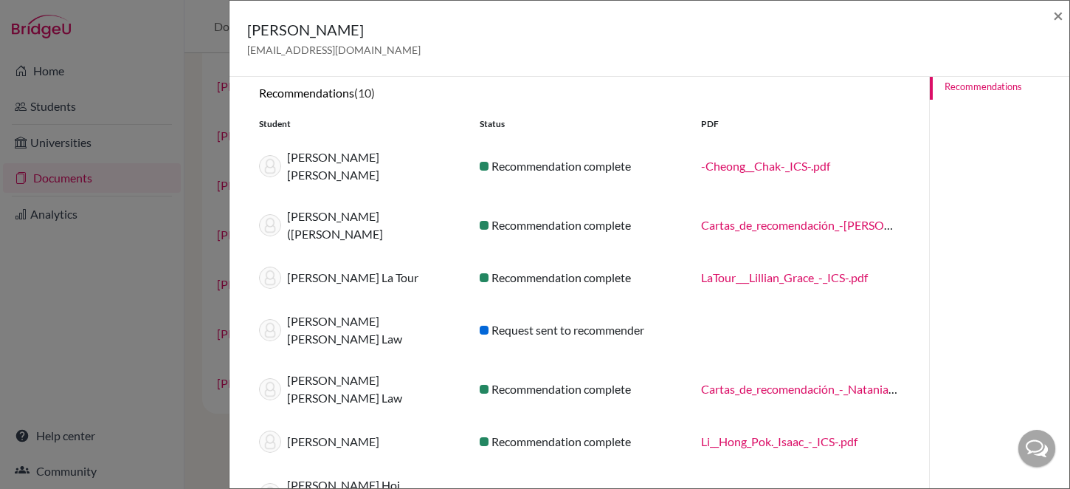
scroll to position [0, 0]
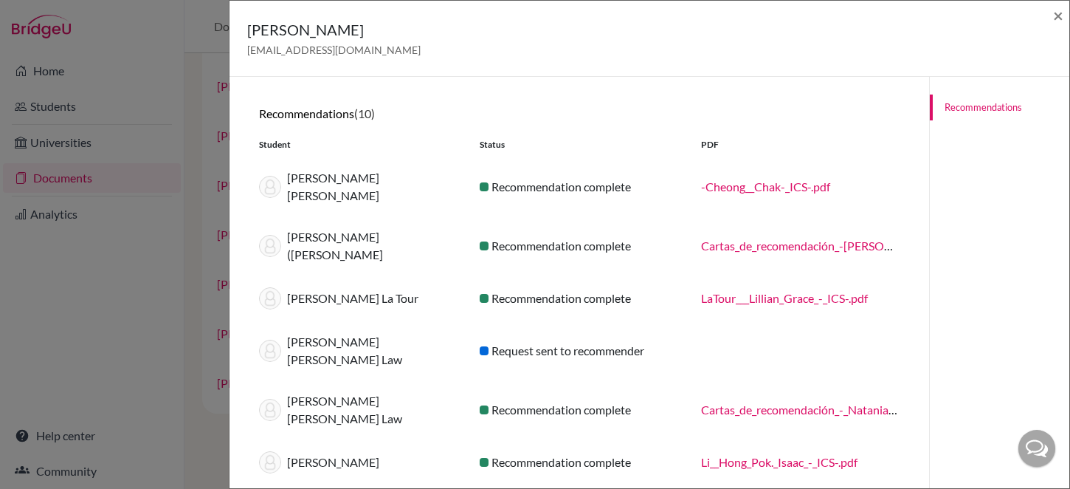
click at [288, 32] on h5 "Ms Maryori Giraldo" at bounding box center [333, 29] width 173 height 22
drag, startPoint x: 275, startPoint y: 29, endPoint x: 390, endPoint y: 28, distance: 115.2
click at [390, 28] on div "Ms Maryori Giraldo giraldom@ics.edu.hk" at bounding box center [644, 38] width 794 height 40
copy h5 "Maryori Giraldo"
click at [827, 238] on link "Cartas_de_recomendación_-Chloe_Cheung-_ICS-.pdf" at bounding box center [843, 245] width 284 height 14
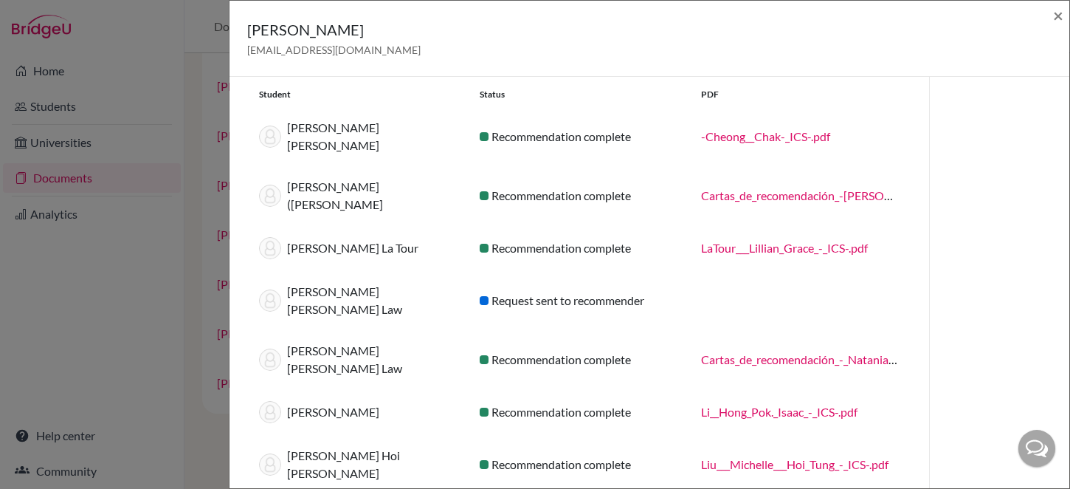
scroll to position [52, 0]
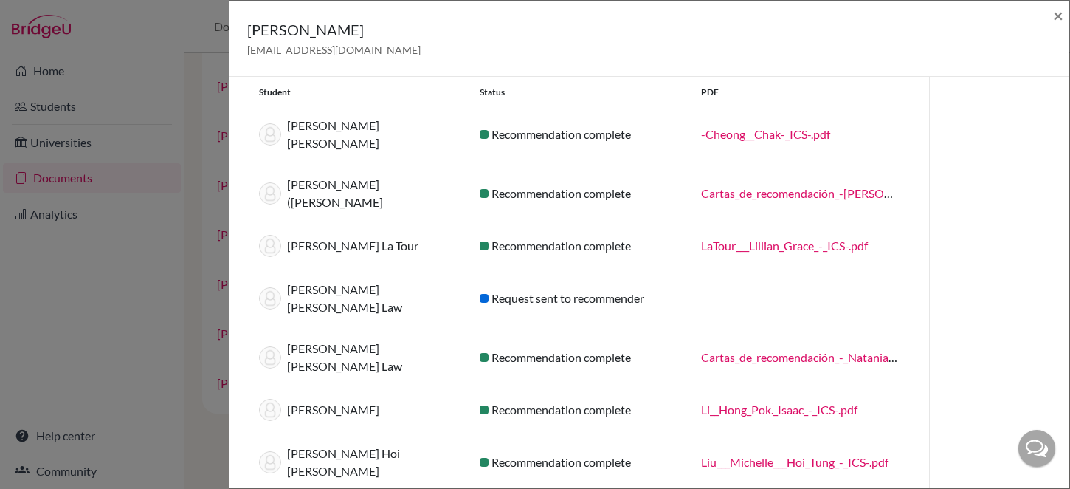
click at [776, 350] on link "Cartas_de_recomendación_-_Natania_Law-_ICS-.pdf" at bounding box center [832, 357] width 262 height 14
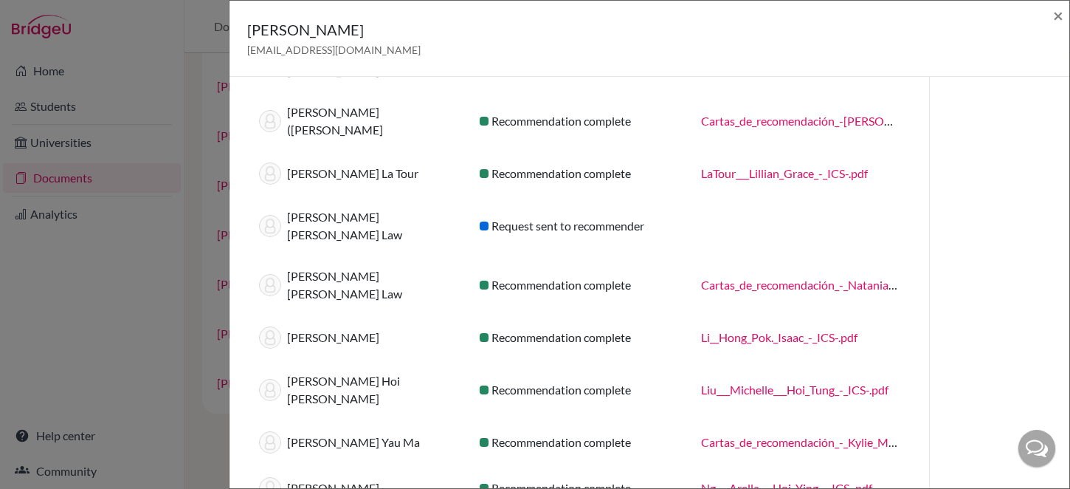
scroll to position [126, 0]
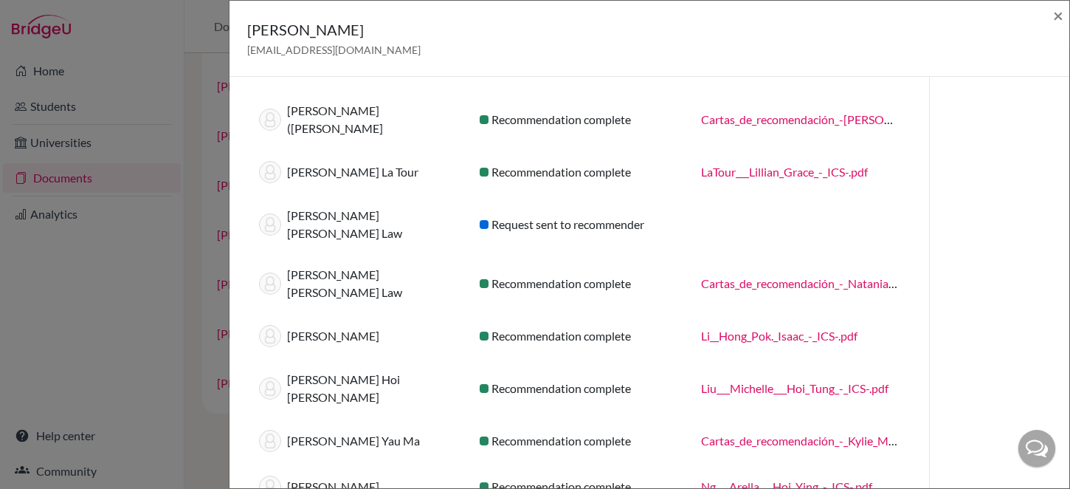
click at [767, 328] on link "Li__Hong_Pok._Isaac_-_ICS-.pdf" at bounding box center [779, 335] width 156 height 14
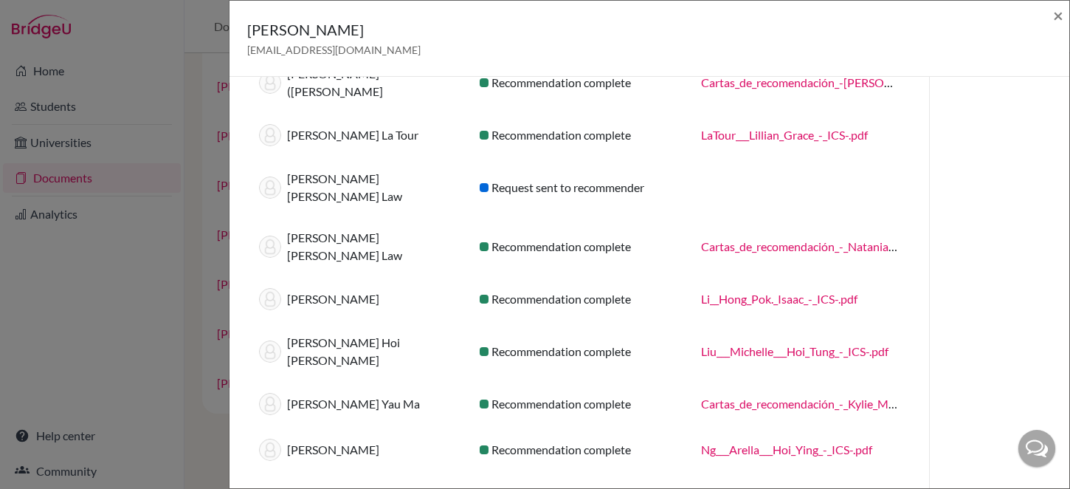
scroll to position [174, 0]
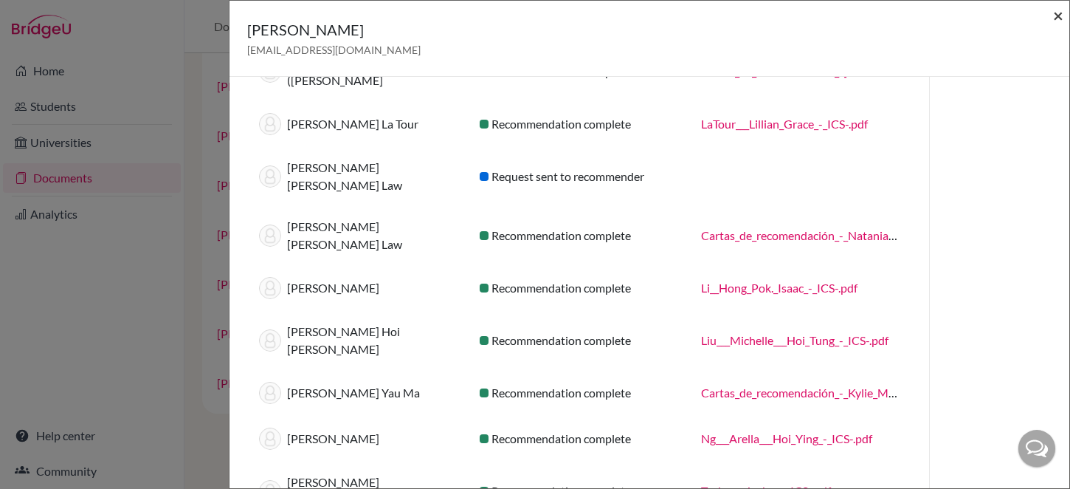
click at [1059, 21] on span "×" at bounding box center [1058, 14] width 10 height 21
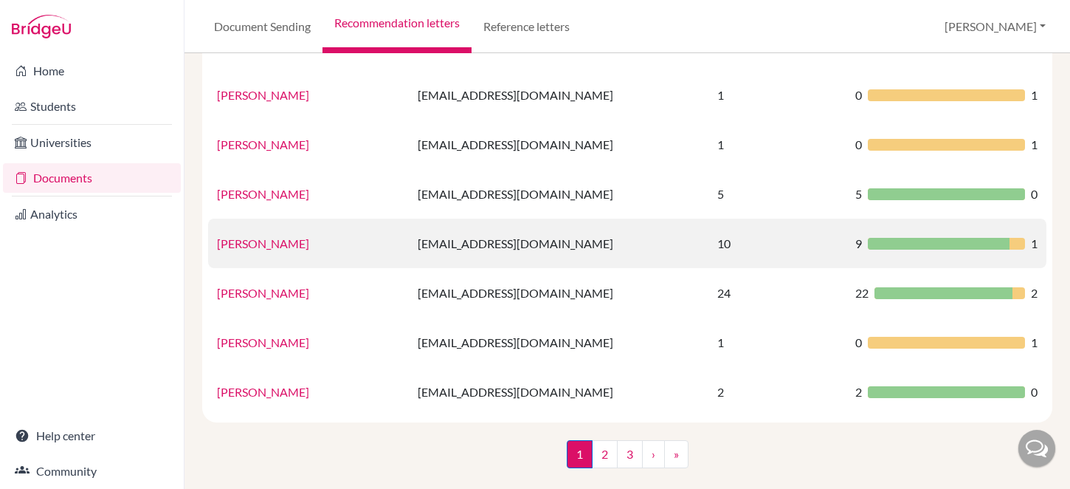
scroll to position [1022, 0]
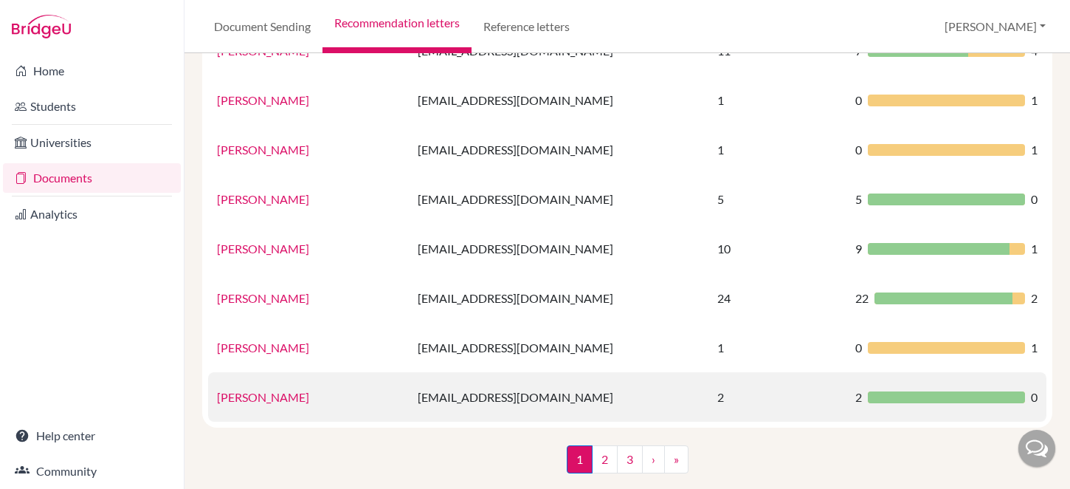
click at [261, 396] on link "Mr. Hildreth" at bounding box center [263, 397] width 92 height 14
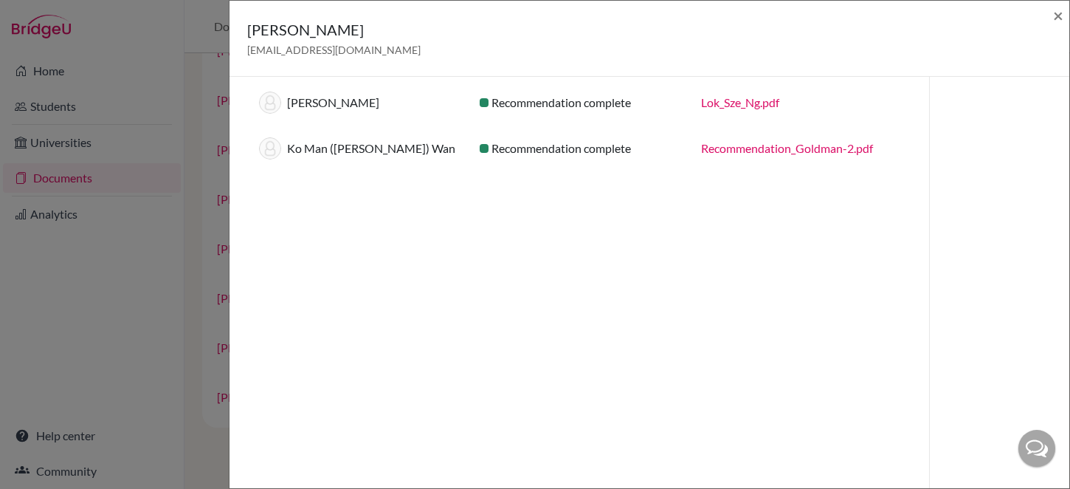
click at [1064, 21] on div "Mr. Hildreth hildrethj@ics.edu.hk ×" at bounding box center [650, 39] width 840 height 76
click at [1062, 18] on span "×" at bounding box center [1058, 14] width 10 height 21
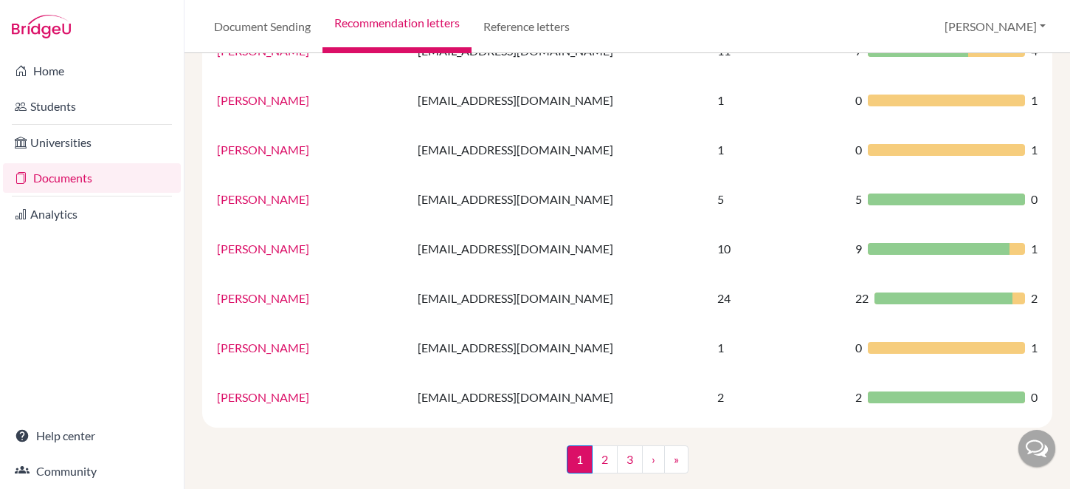
click at [165, 303] on div "Home Students Universities Documents Analytics Help center Community" at bounding box center [92, 271] width 184 height 436
click at [551, 31] on link "Reference letters" at bounding box center [527, 26] width 110 height 53
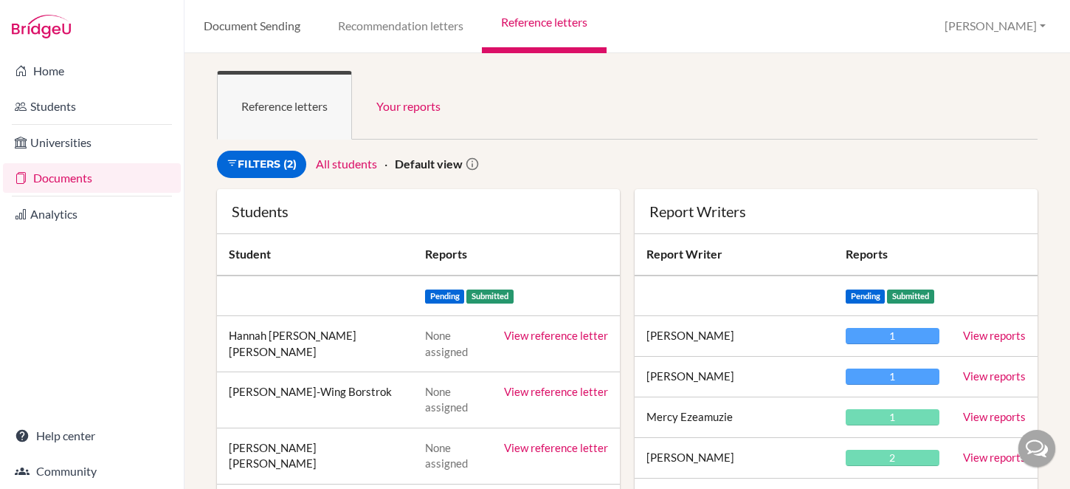
click at [266, 30] on link "Document Sending" at bounding box center [252, 26] width 134 height 53
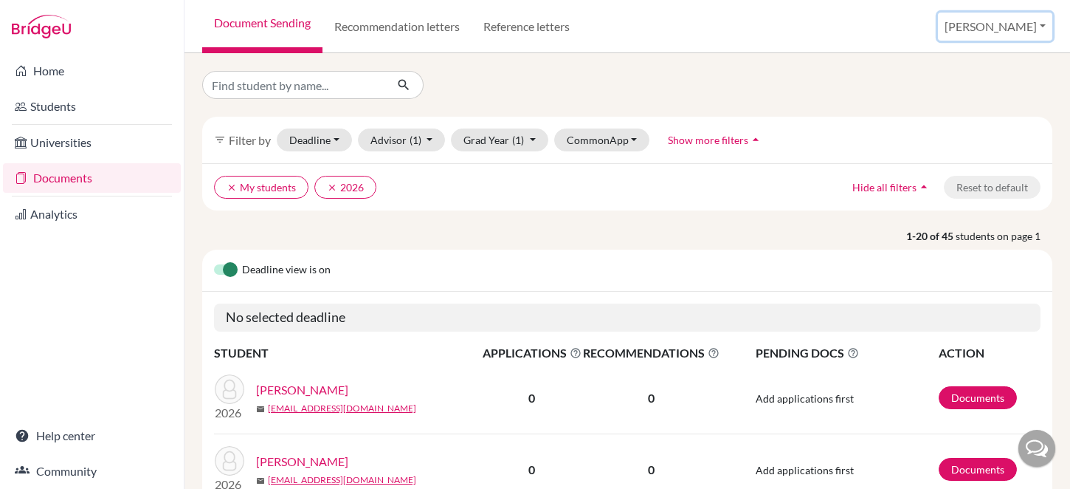
click at [1029, 32] on button "Wilson" at bounding box center [995, 27] width 114 height 28
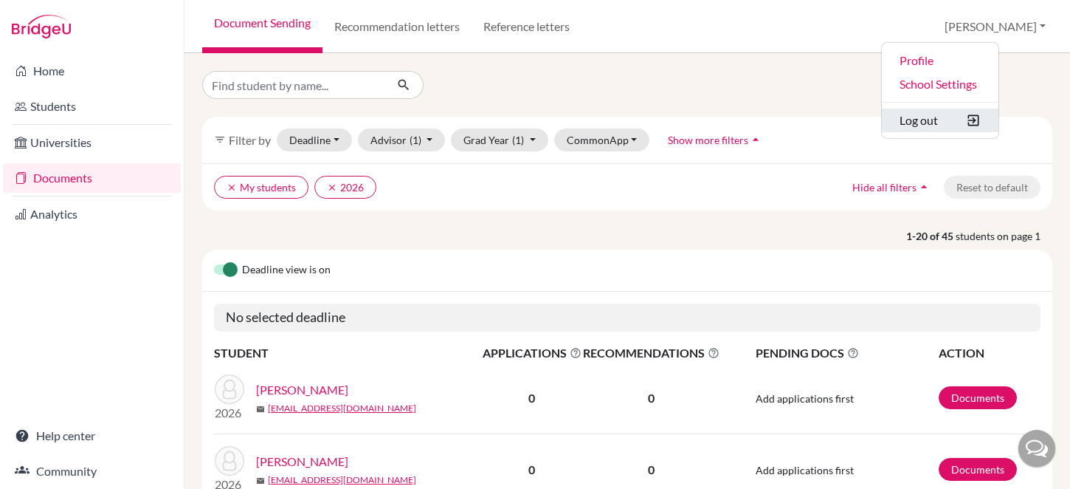
click at [985, 120] on button "Log out" at bounding box center [940, 121] width 117 height 24
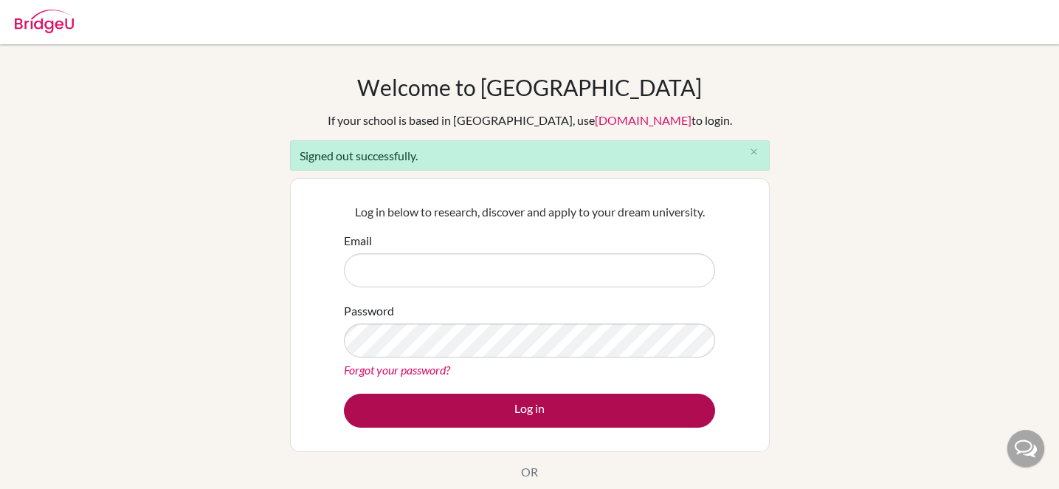
type input "[EMAIL_ADDRESS][DOMAIN_NAME]"
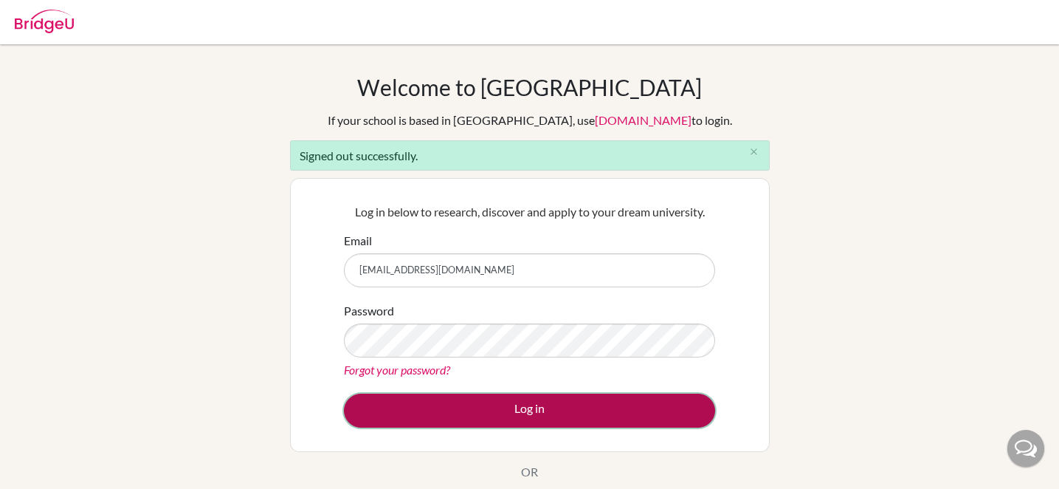
click at [604, 416] on button "Log in" at bounding box center [529, 410] width 371 height 34
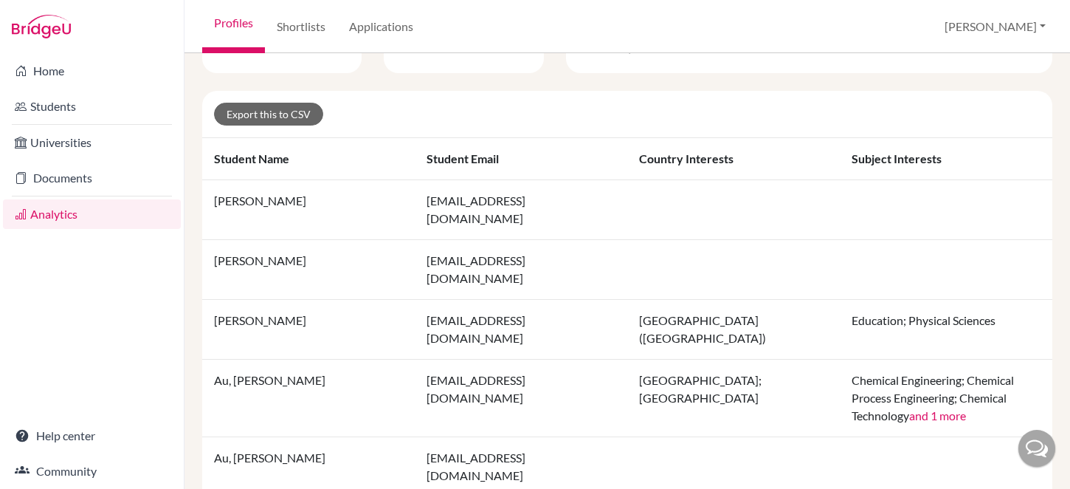
scroll to position [393, 0]
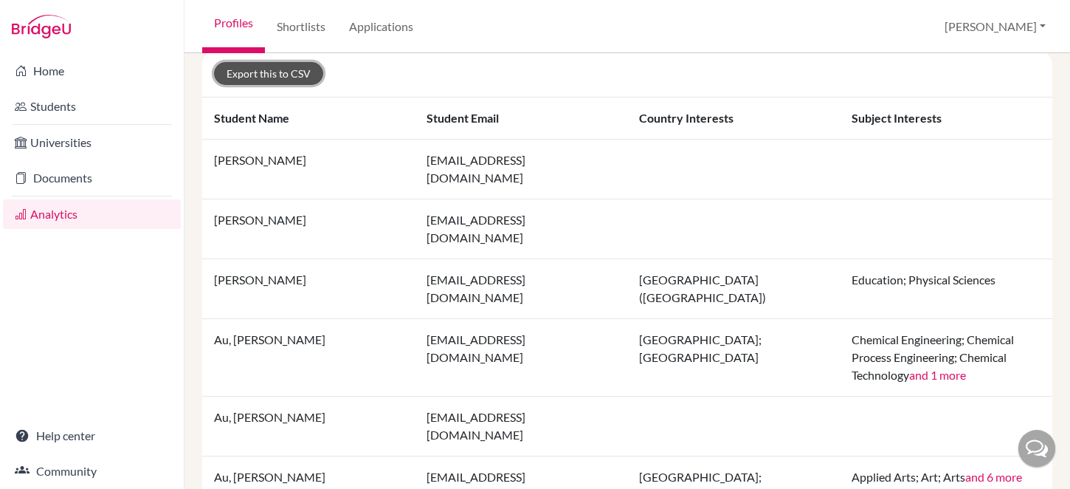
click at [283, 72] on link "Export this to CSV" at bounding box center [268, 73] width 109 height 23
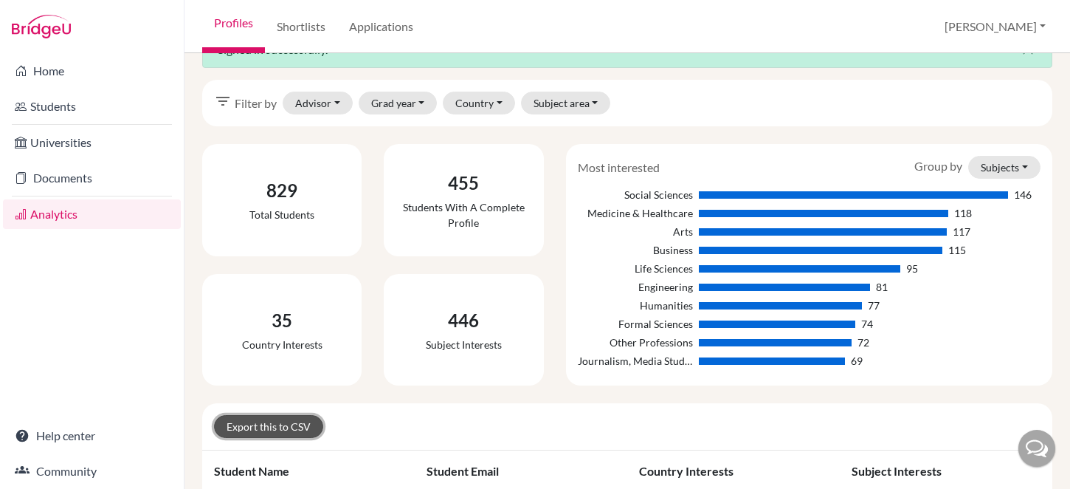
scroll to position [0, 0]
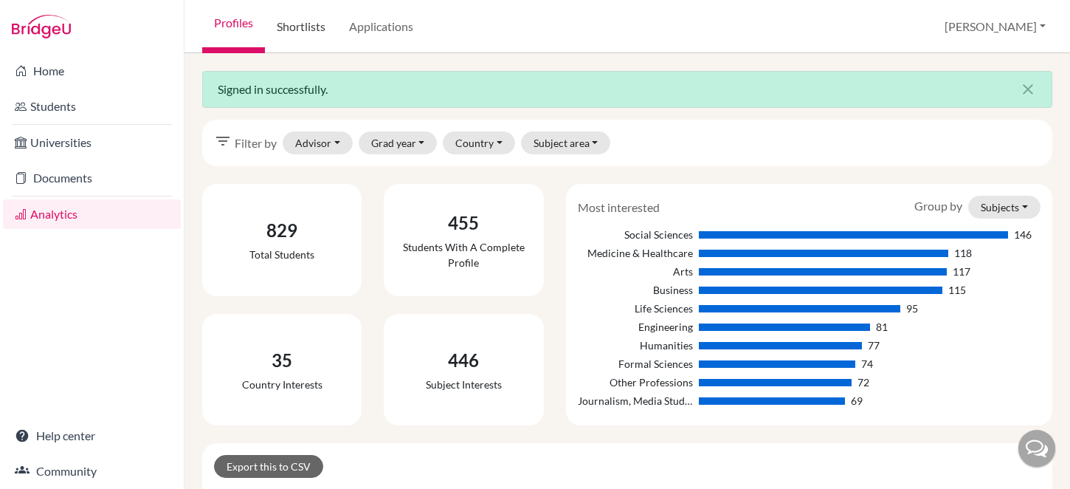
click at [309, 25] on link "Shortlists" at bounding box center [301, 26] width 72 height 53
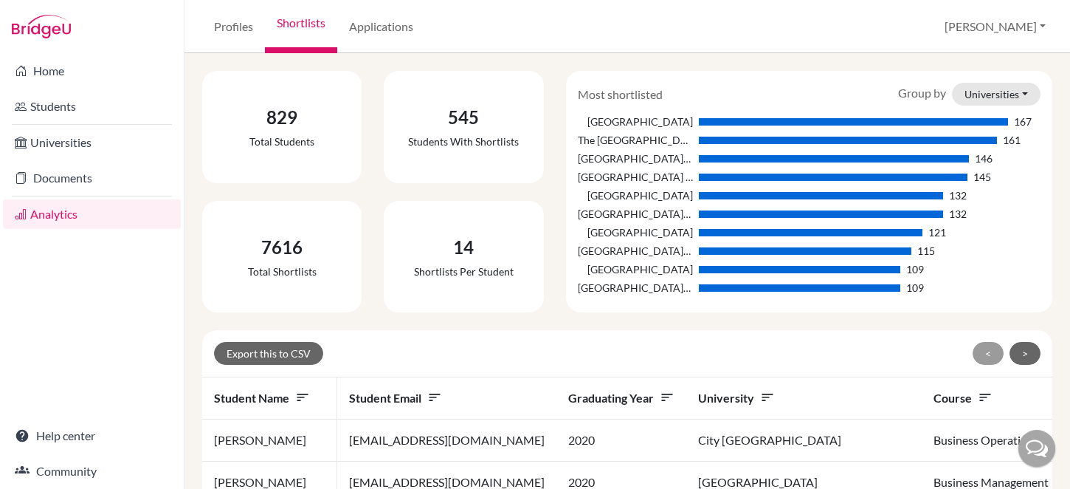
scroll to position [78, 0]
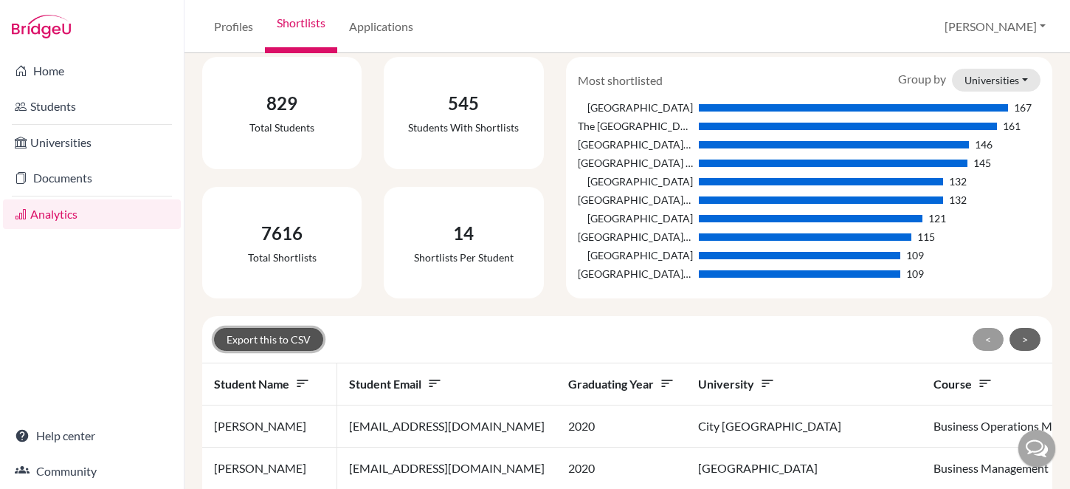
click at [291, 339] on button "Export this to CSV" at bounding box center [268, 339] width 109 height 23
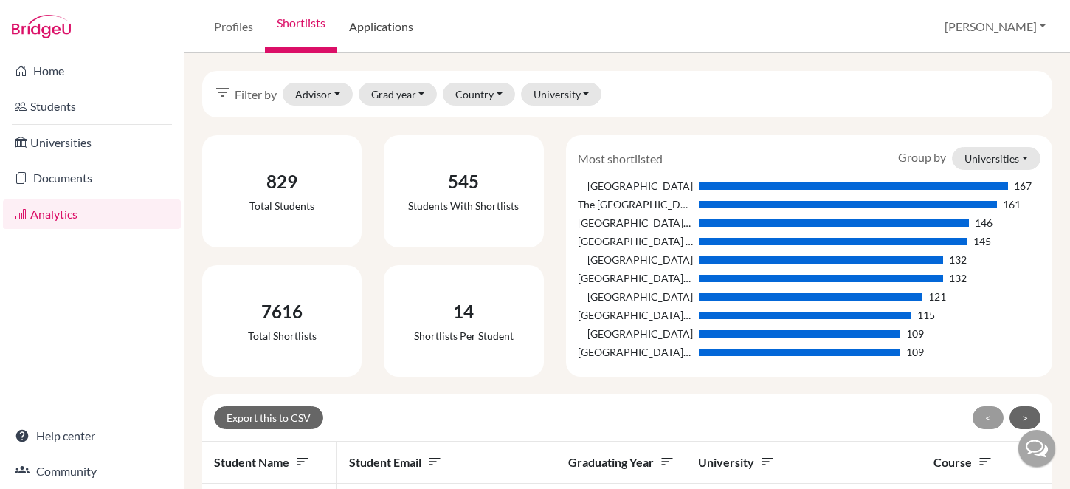
click at [376, 30] on link "Applications" at bounding box center [381, 26] width 88 height 53
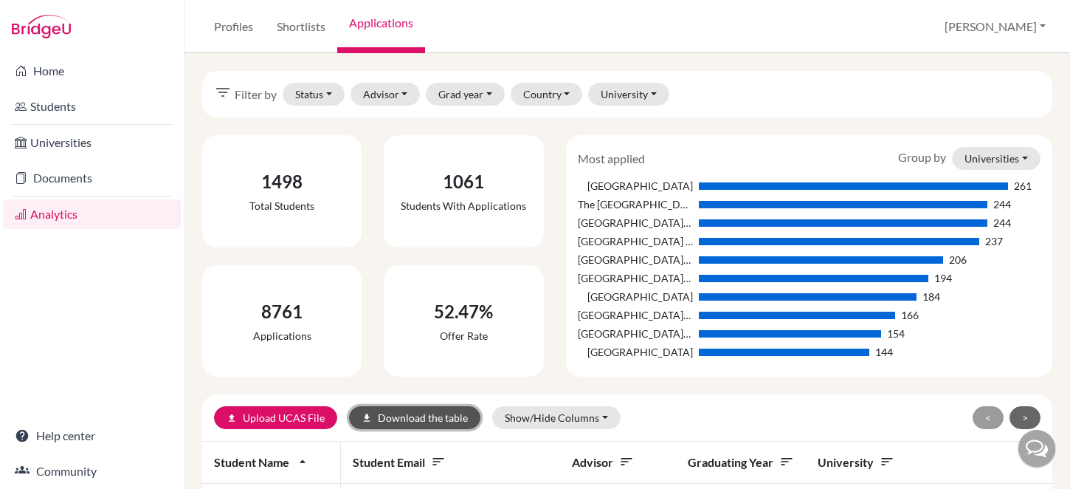
click at [400, 419] on button "download Download the table" at bounding box center [414, 417] width 131 height 23
click at [340, 69] on div "filter_list Filter by Status Not sent Sent Successful Attending Advisor [PERSON…" at bounding box center [628, 271] width 886 height 436
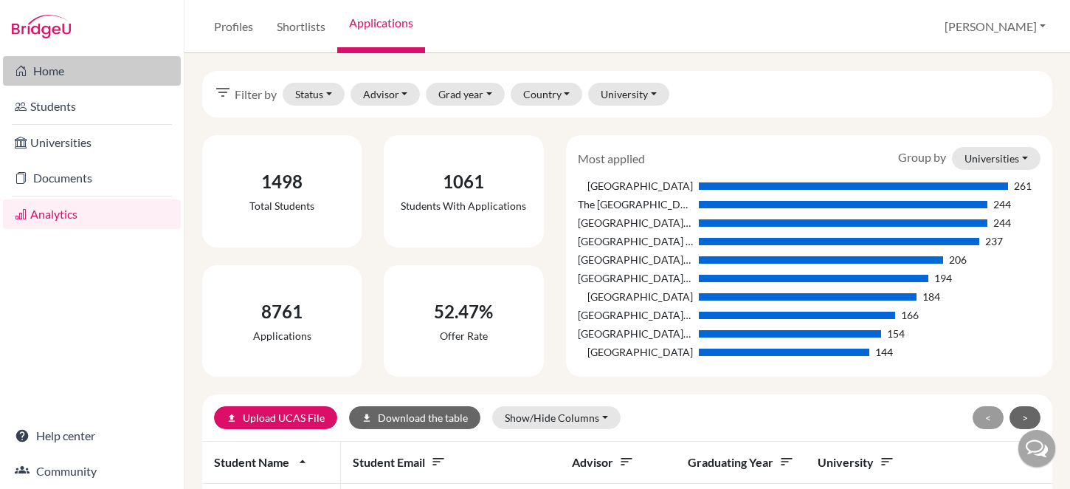
click at [48, 76] on link "Home" at bounding box center [92, 71] width 178 height 30
